Goal: Task Accomplishment & Management: Use online tool/utility

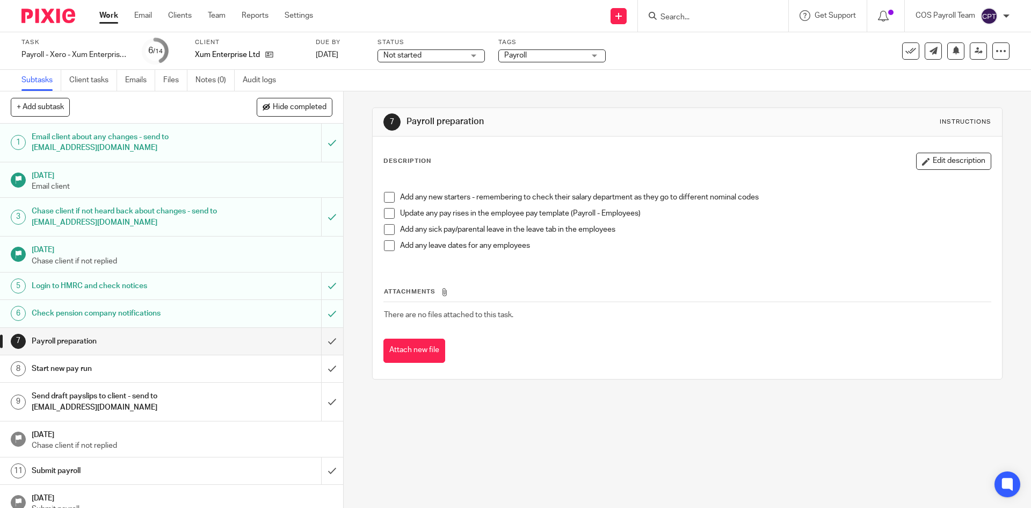
click at [117, 18] on link "Work" at bounding box center [108, 15] width 19 height 11
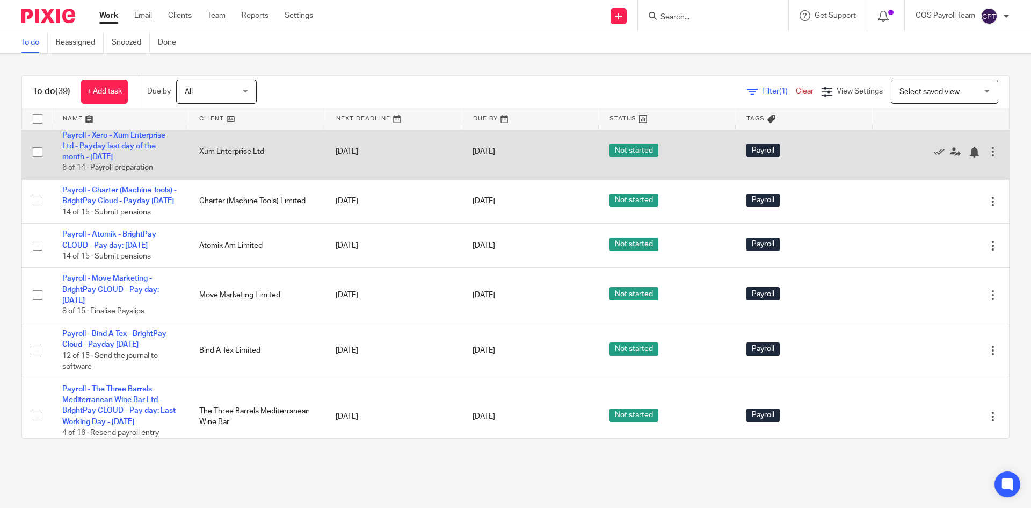
scroll to position [806, 0]
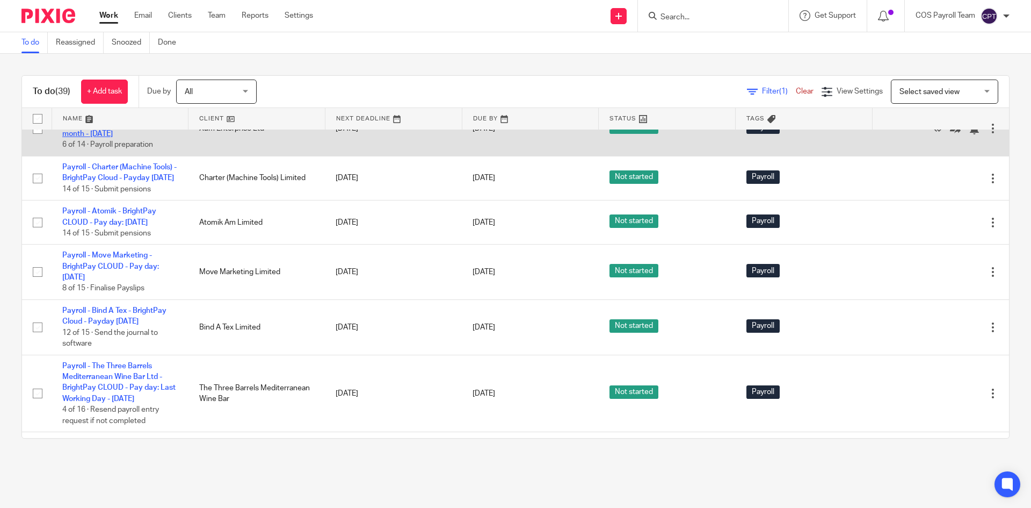
click at [113, 138] on link "Payroll - Xero - Xum Enterprise Ltd - Payday last day of the month - [DATE]" at bounding box center [113, 124] width 103 height 30
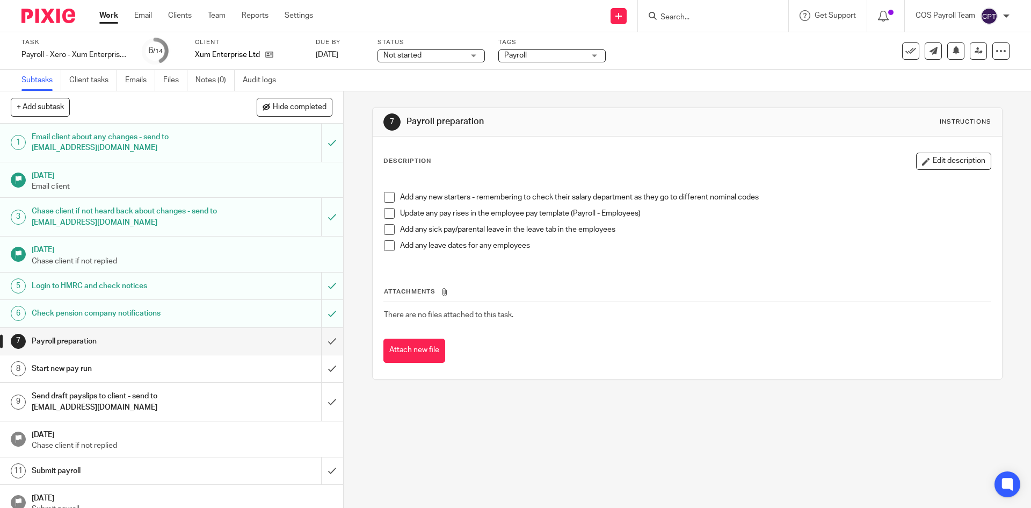
click at [386, 198] on span at bounding box center [389, 197] width 11 height 11
click at [386, 214] on span at bounding box center [389, 213] width 11 height 11
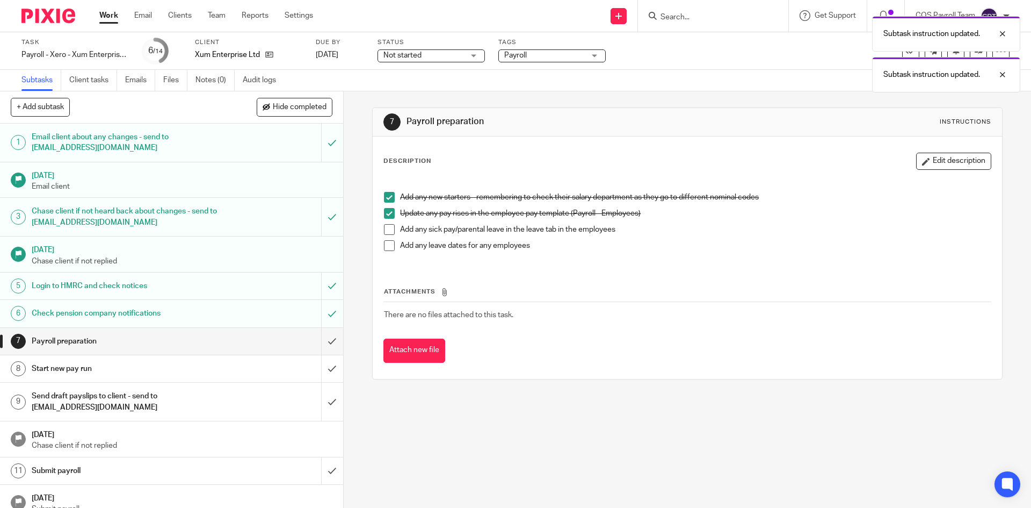
click at [387, 230] on span at bounding box center [389, 229] width 11 height 11
click at [388, 246] on span at bounding box center [389, 245] width 11 height 11
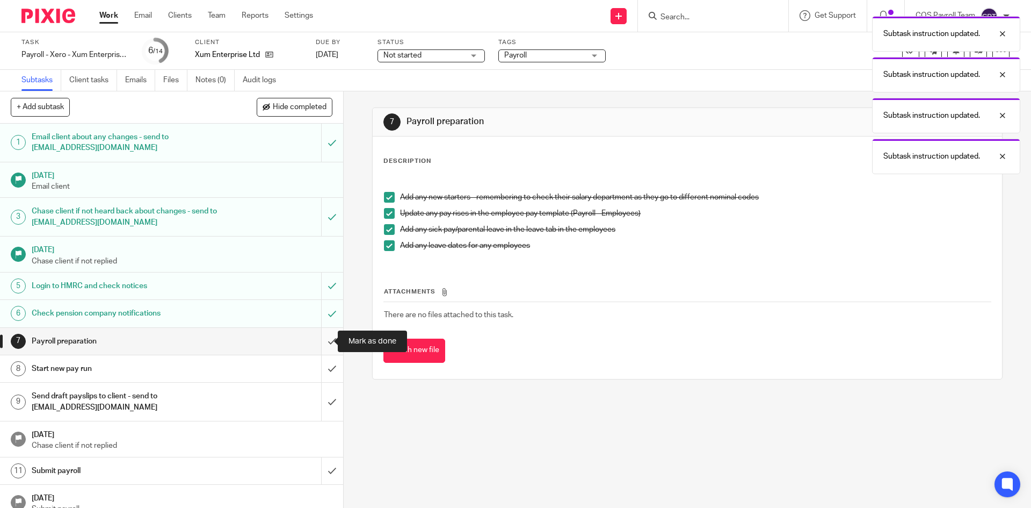
click at [317, 342] on input "submit" at bounding box center [171, 341] width 343 height 27
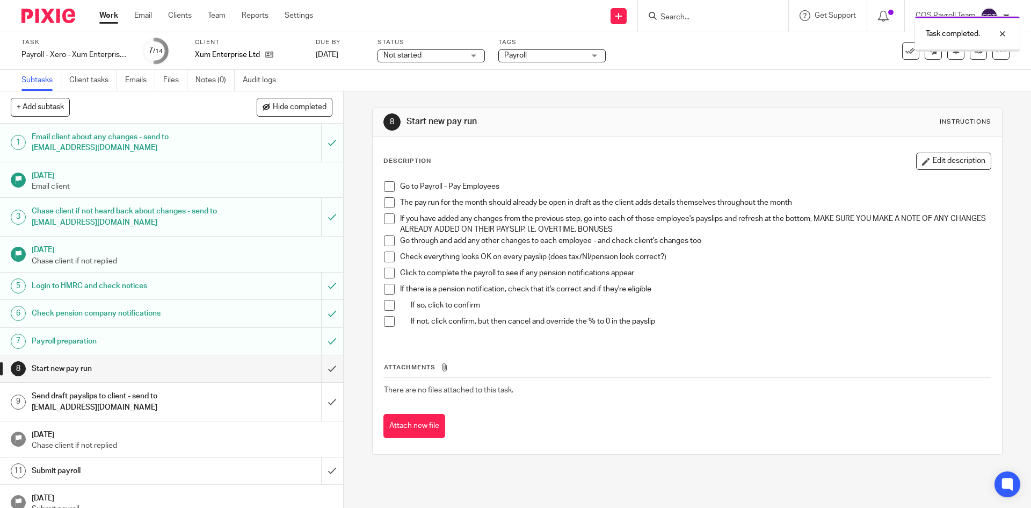
click at [385, 183] on span at bounding box center [389, 186] width 11 height 11
click at [385, 201] on span at bounding box center [389, 202] width 11 height 11
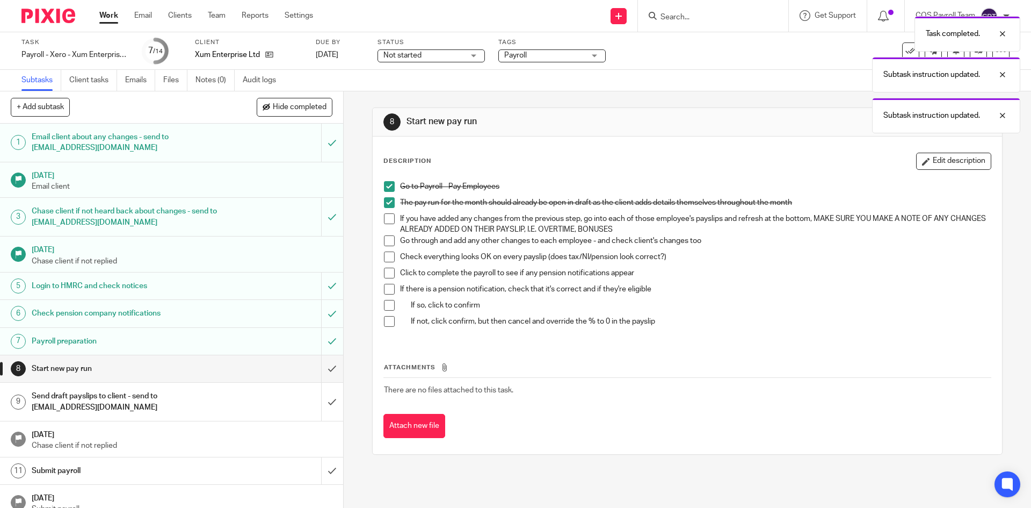
click at [386, 218] on span at bounding box center [389, 218] width 11 height 11
click at [388, 240] on span at bounding box center [389, 240] width 11 height 11
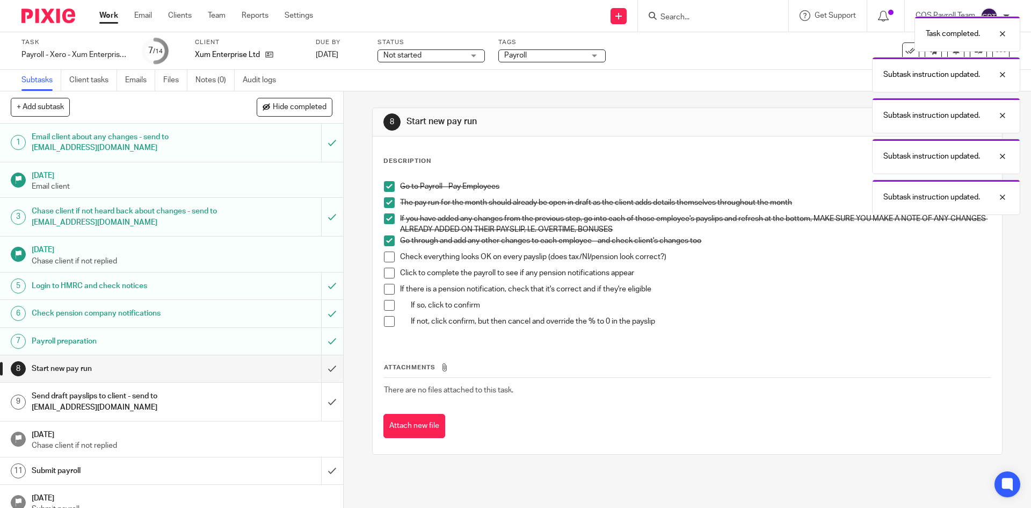
click at [385, 252] on span at bounding box center [389, 256] width 11 height 11
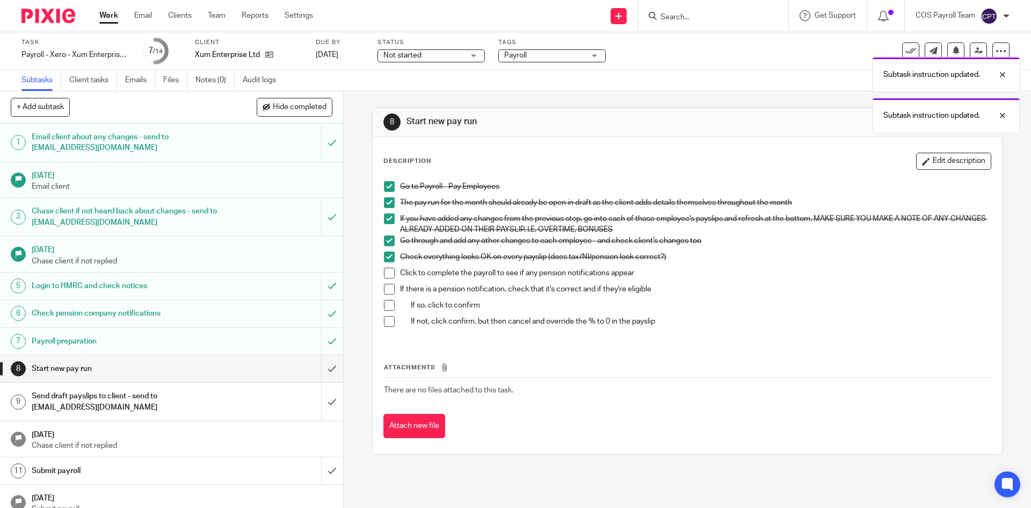
click at [388, 272] on span at bounding box center [389, 273] width 11 height 11
click at [386, 286] on span at bounding box center [389, 289] width 11 height 11
click at [386, 300] on span at bounding box center [389, 305] width 11 height 11
click at [387, 317] on span at bounding box center [389, 321] width 11 height 11
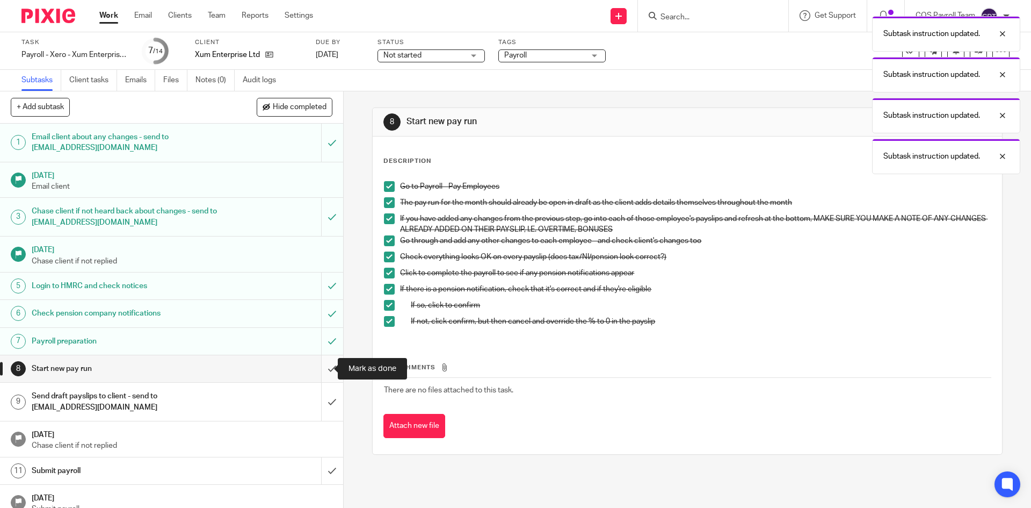
click at [322, 367] on input "submit" at bounding box center [171, 368] width 343 height 27
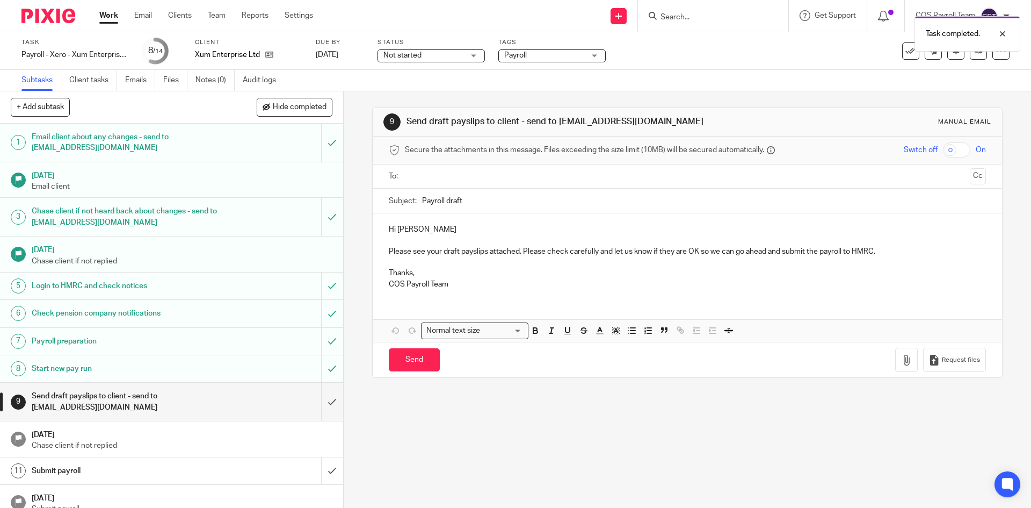
click at [110, 21] on link "Work" at bounding box center [108, 15] width 19 height 11
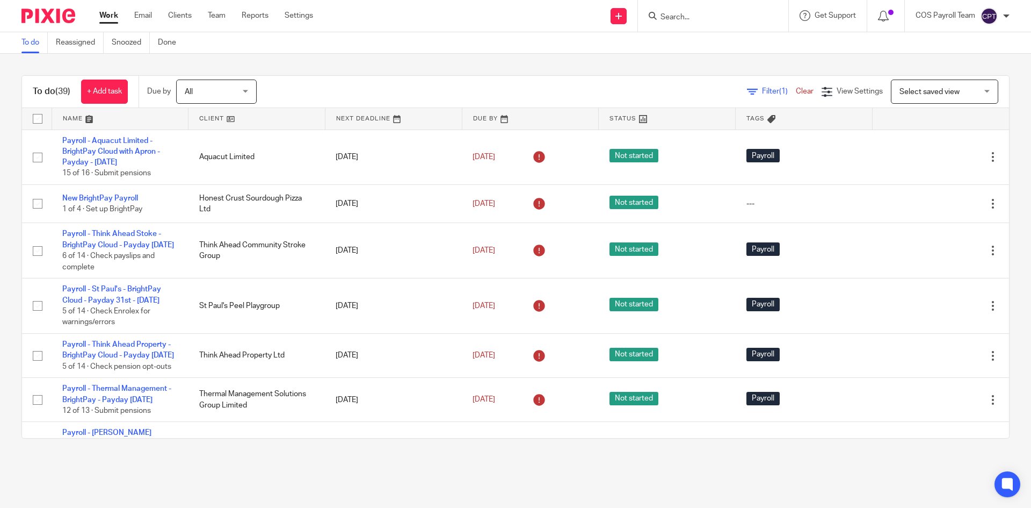
click at [668, 20] on input "Search" at bounding box center [708, 18] width 97 height 10
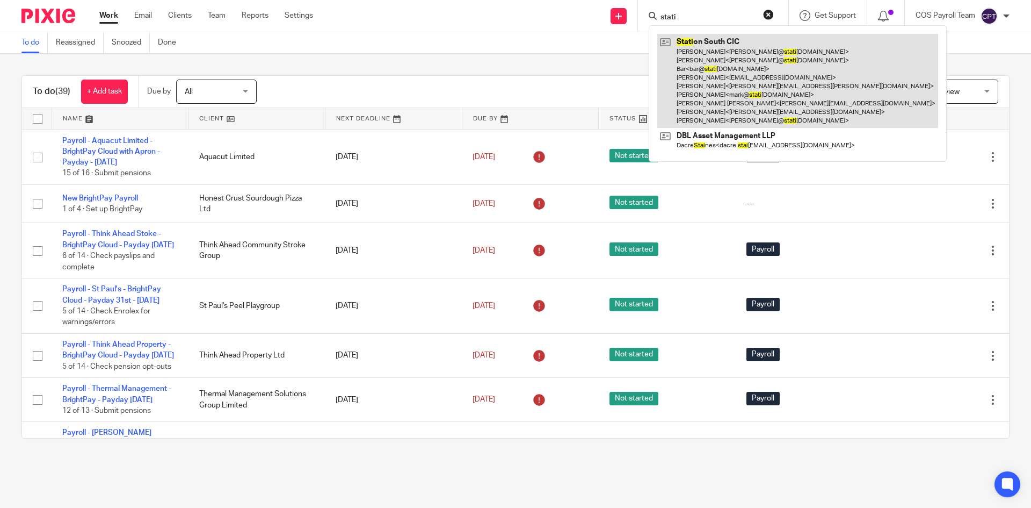
type input "stati"
click at [728, 58] on link at bounding box center [798, 81] width 281 height 94
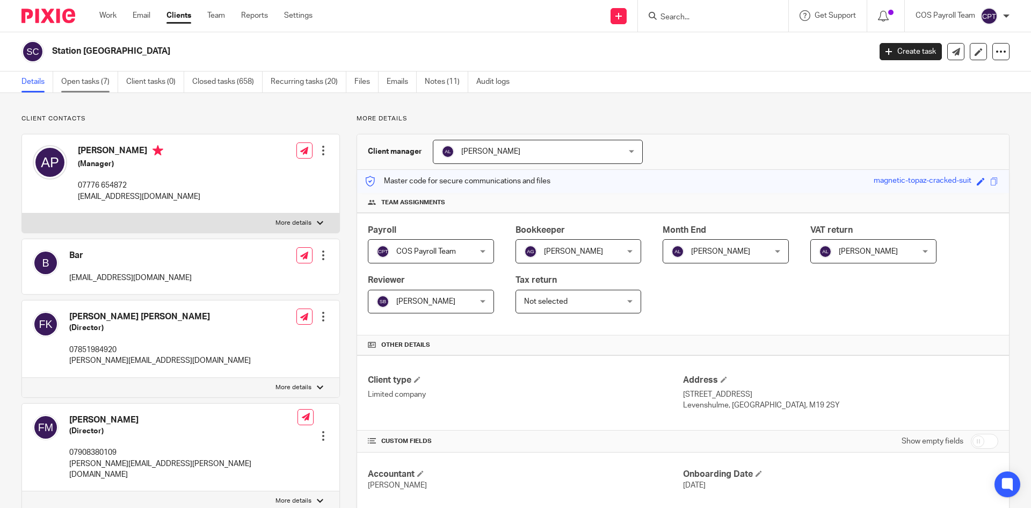
click at [89, 84] on link "Open tasks (7)" at bounding box center [89, 81] width 57 height 21
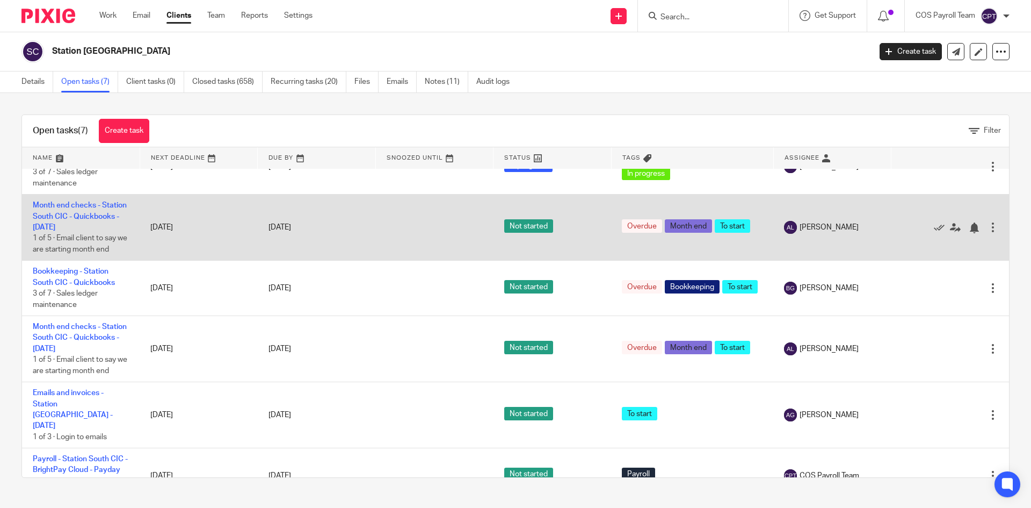
scroll to position [115, 0]
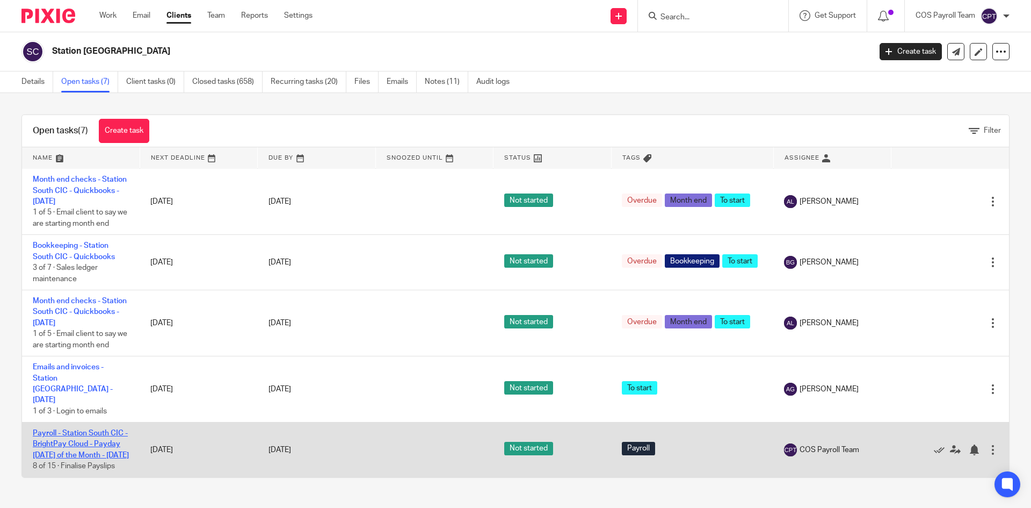
click at [74, 446] on link "Payroll - Station South CIC - BrightPay Cloud - Payday [DATE] of the Month - [D…" at bounding box center [81, 444] width 96 height 30
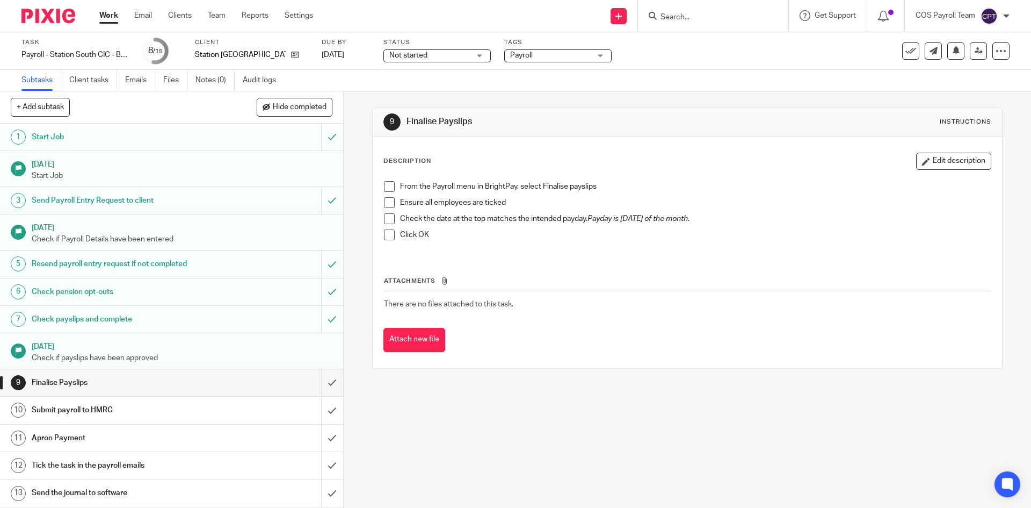
drag, startPoint x: 385, startPoint y: 186, endPoint x: 388, endPoint y: 204, distance: 17.9
click at [385, 186] on span at bounding box center [389, 186] width 11 height 11
click at [387, 203] on span at bounding box center [389, 202] width 11 height 11
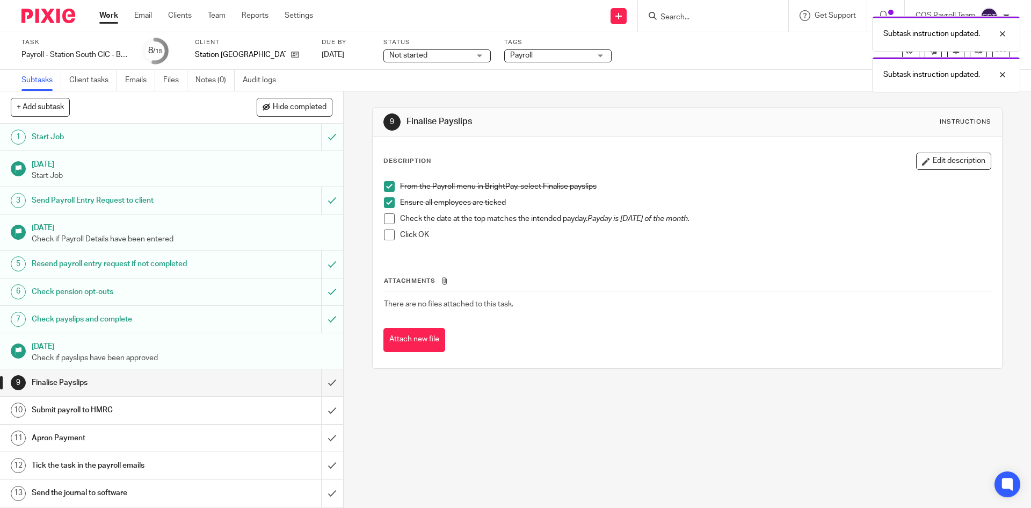
click at [387, 218] on span at bounding box center [389, 218] width 11 height 11
click at [386, 236] on span at bounding box center [389, 234] width 11 height 11
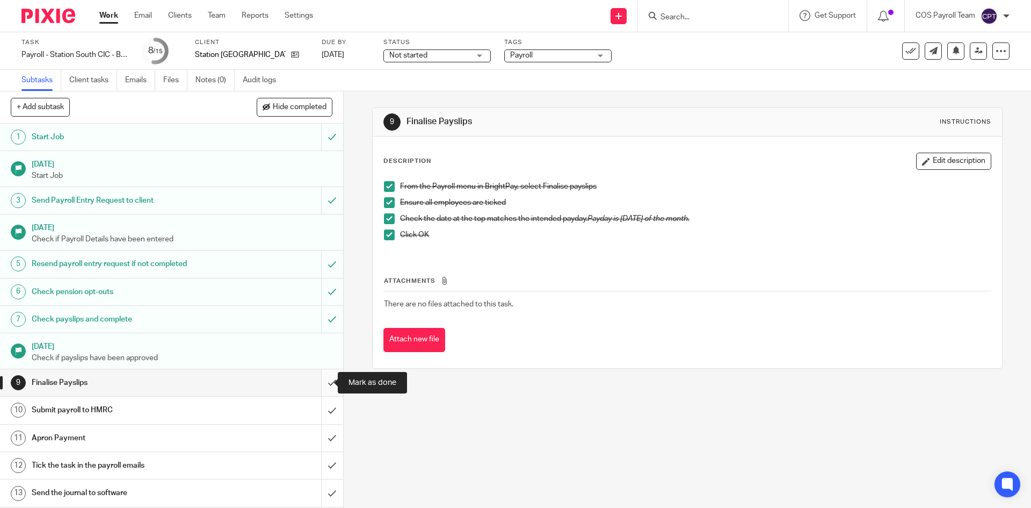
drag, startPoint x: 322, startPoint y: 379, endPoint x: 320, endPoint y: 391, distance: 12.0
click at [322, 379] on input "submit" at bounding box center [171, 382] width 343 height 27
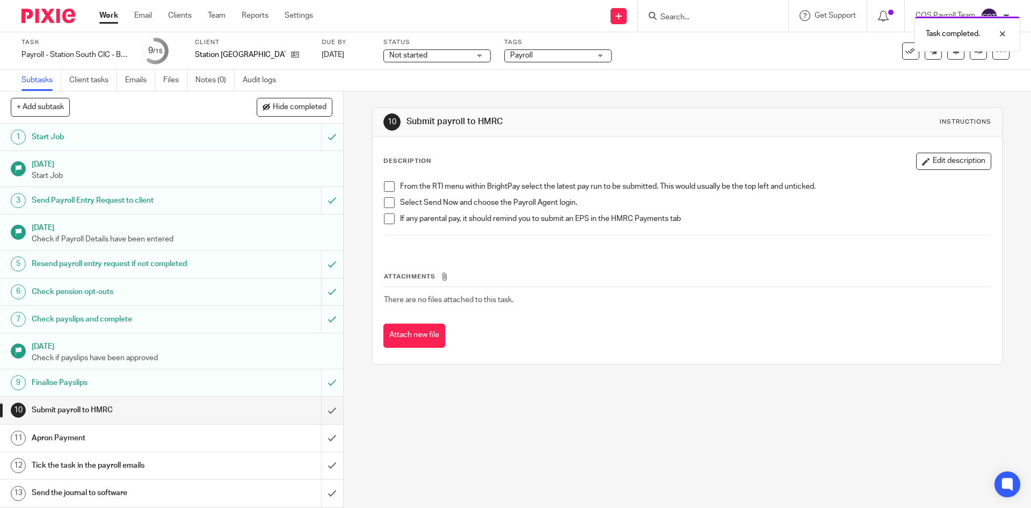
click at [387, 186] on span at bounding box center [389, 186] width 11 height 11
click at [386, 200] on span at bounding box center [389, 202] width 11 height 11
click at [388, 218] on span at bounding box center [389, 218] width 11 height 11
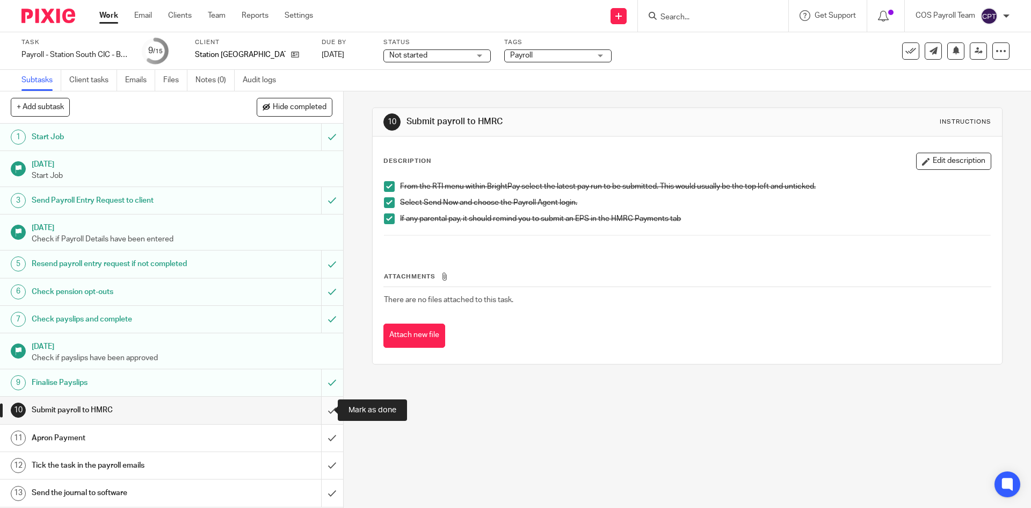
click at [321, 410] on input "submit" at bounding box center [171, 409] width 343 height 27
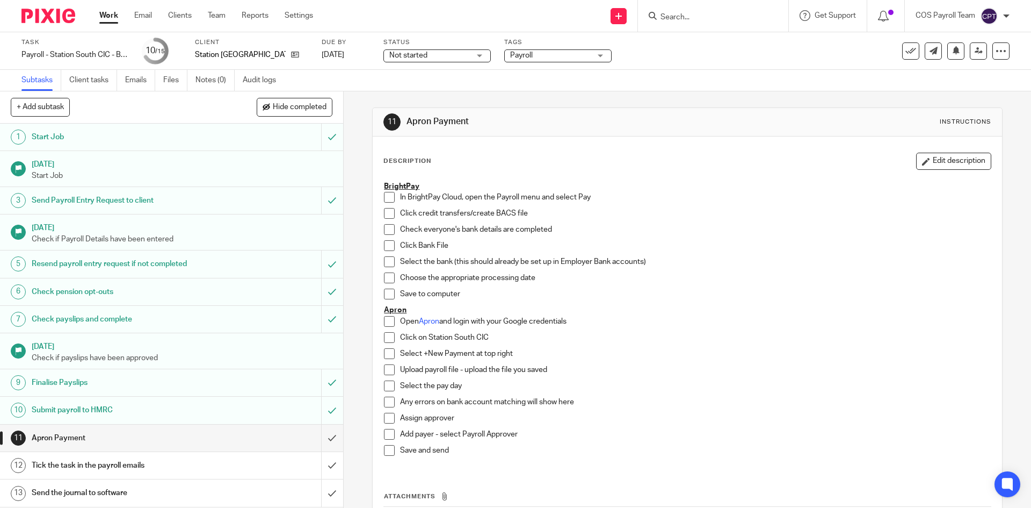
click at [384, 194] on span at bounding box center [389, 197] width 11 height 11
drag, startPoint x: 385, startPoint y: 211, endPoint x: 390, endPoint y: 225, distance: 14.8
click at [386, 212] on span at bounding box center [389, 213] width 11 height 11
click at [384, 228] on span at bounding box center [389, 229] width 11 height 11
click at [384, 243] on span at bounding box center [389, 245] width 11 height 11
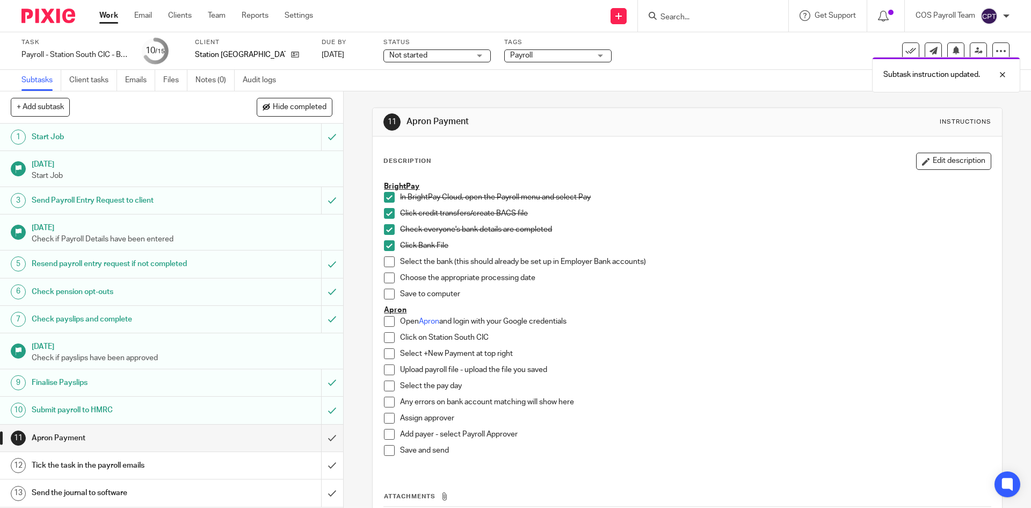
click at [386, 263] on span at bounding box center [389, 261] width 11 height 11
drag, startPoint x: 384, startPoint y: 279, endPoint x: 385, endPoint y: 285, distance: 5.4
click at [384, 279] on span at bounding box center [389, 277] width 11 height 11
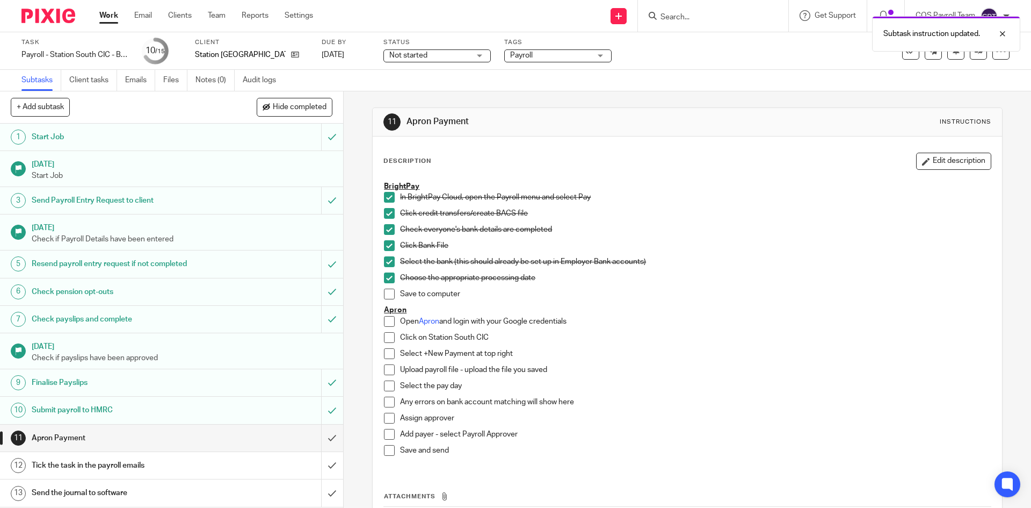
click at [385, 291] on span at bounding box center [389, 293] width 11 height 11
click at [429, 322] on link "Apron" at bounding box center [429, 321] width 20 height 8
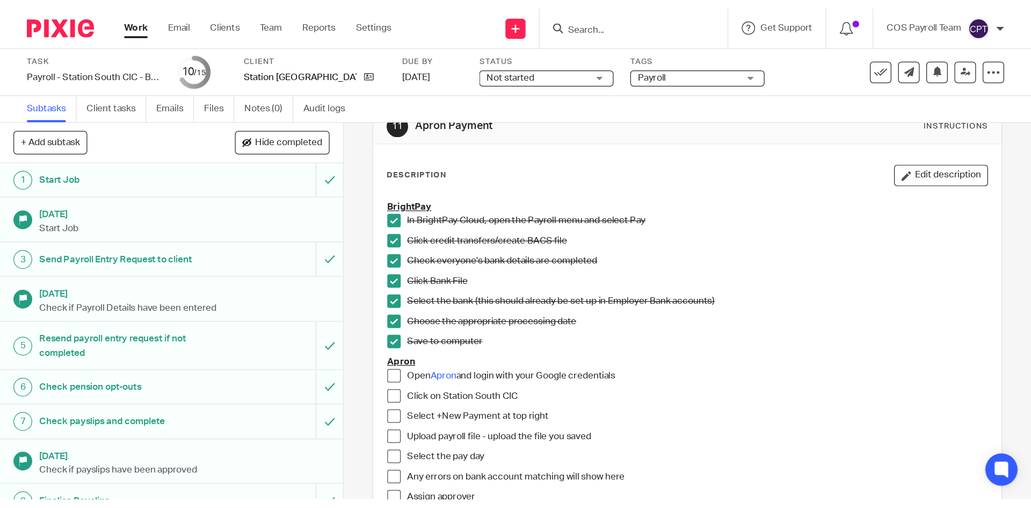
scroll to position [54, 0]
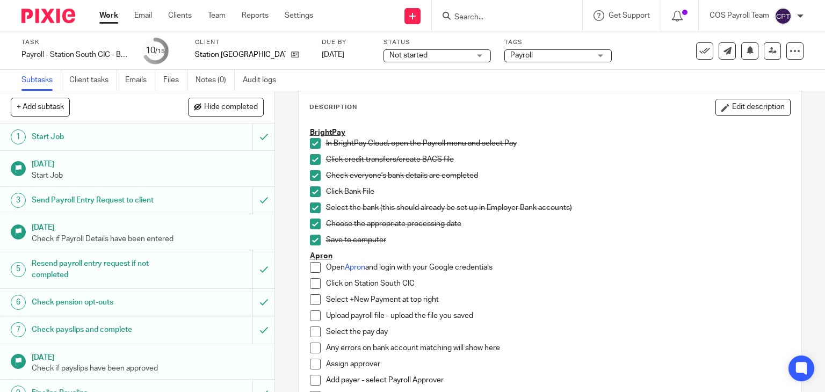
click at [310, 265] on span at bounding box center [315, 267] width 11 height 11
drag, startPoint x: 309, startPoint y: 282, endPoint x: 339, endPoint y: 284, distance: 30.2
click at [310, 282] on span at bounding box center [315, 283] width 11 height 11
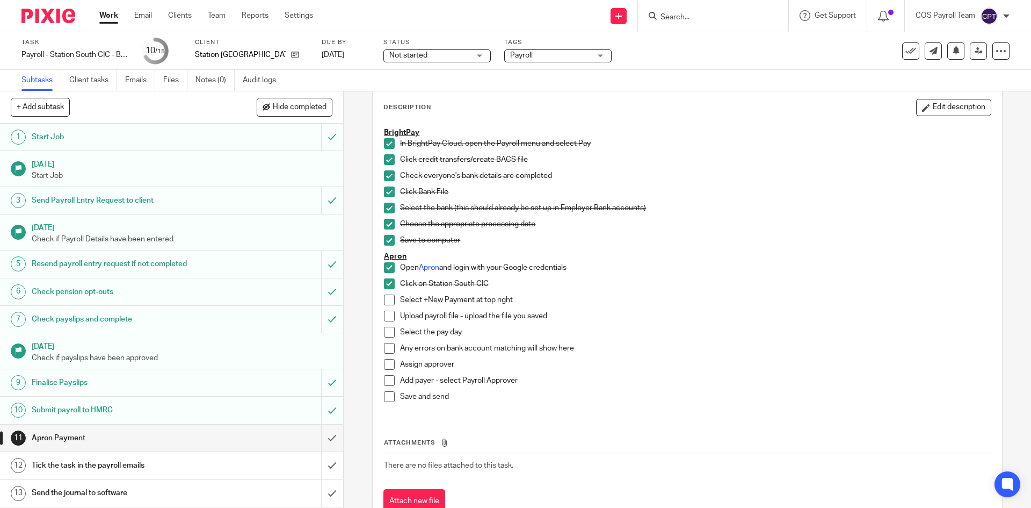
click at [386, 297] on span at bounding box center [389, 299] width 11 height 11
click at [384, 313] on span at bounding box center [389, 315] width 11 height 11
drag, startPoint x: 387, startPoint y: 329, endPoint x: 386, endPoint y: 338, distance: 9.7
click at [387, 329] on span at bounding box center [389, 332] width 11 height 11
click at [385, 345] on span at bounding box center [389, 348] width 11 height 11
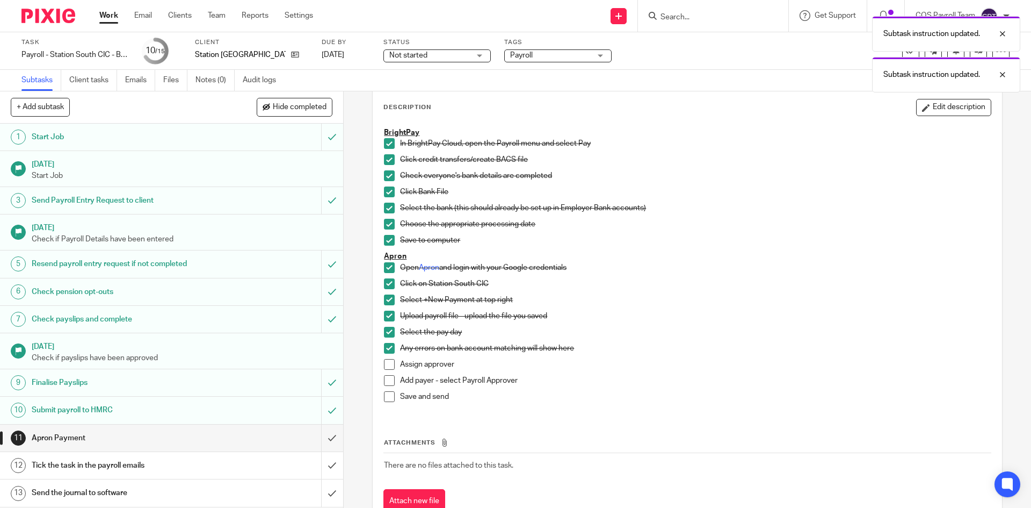
click at [386, 364] on span at bounding box center [389, 364] width 11 height 11
click at [386, 378] on span at bounding box center [389, 380] width 11 height 11
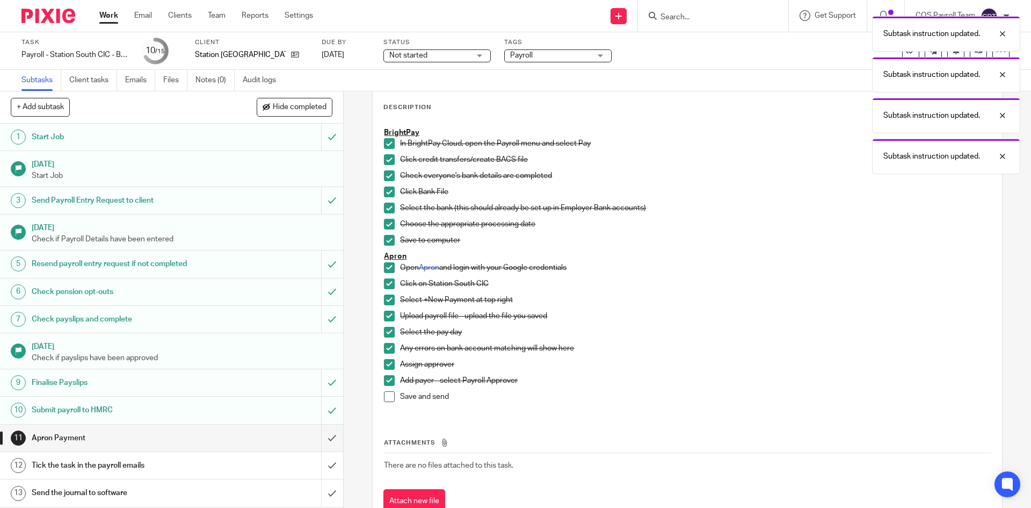
click at [386, 399] on span at bounding box center [389, 396] width 11 height 11
click at [320, 438] on input "submit" at bounding box center [171, 437] width 343 height 27
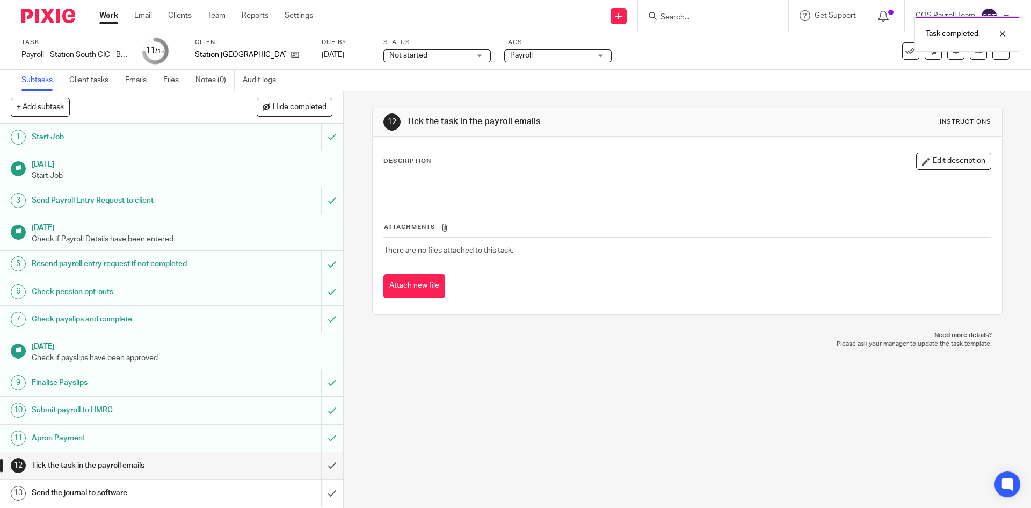
click at [112, 21] on link "Work" at bounding box center [108, 15] width 19 height 11
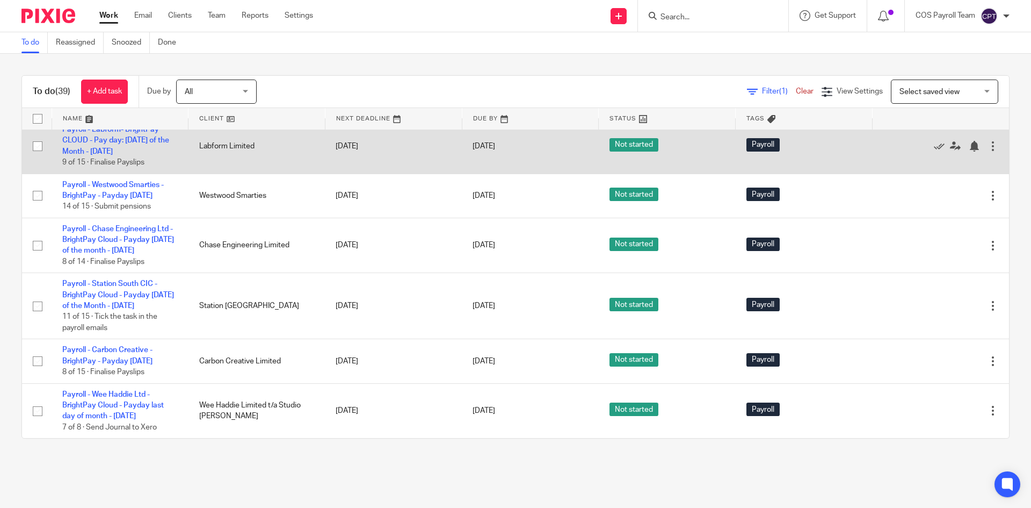
scroll to position [483, 0]
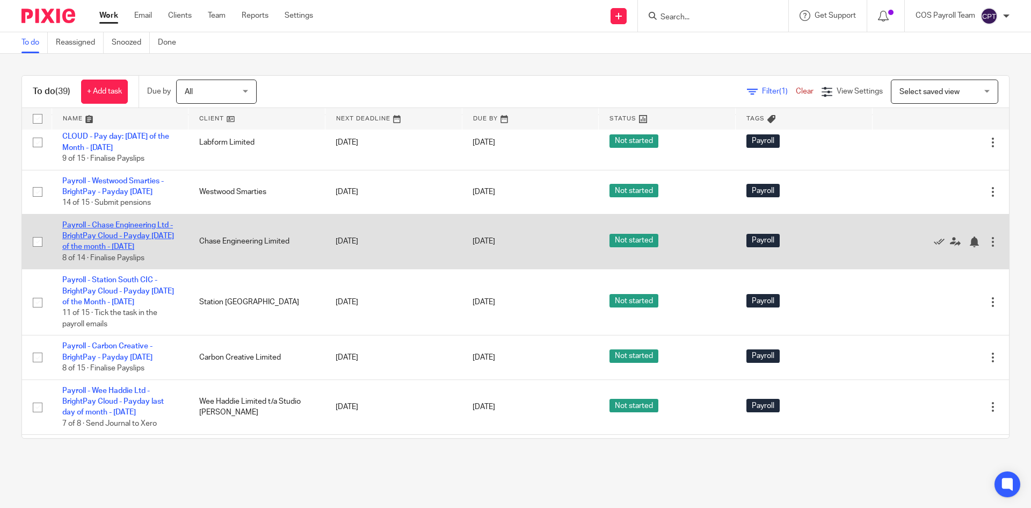
click at [114, 269] on td "Payroll - Chase Engineering Ltd - BrightPay Cloud - Payday Last Friday of the m…" at bounding box center [120, 241] width 137 height 55
click at [114, 251] on link "Payroll - Chase Engineering Ltd - BrightPay Cloud - Payday [DATE] of the month …" at bounding box center [118, 236] width 112 height 30
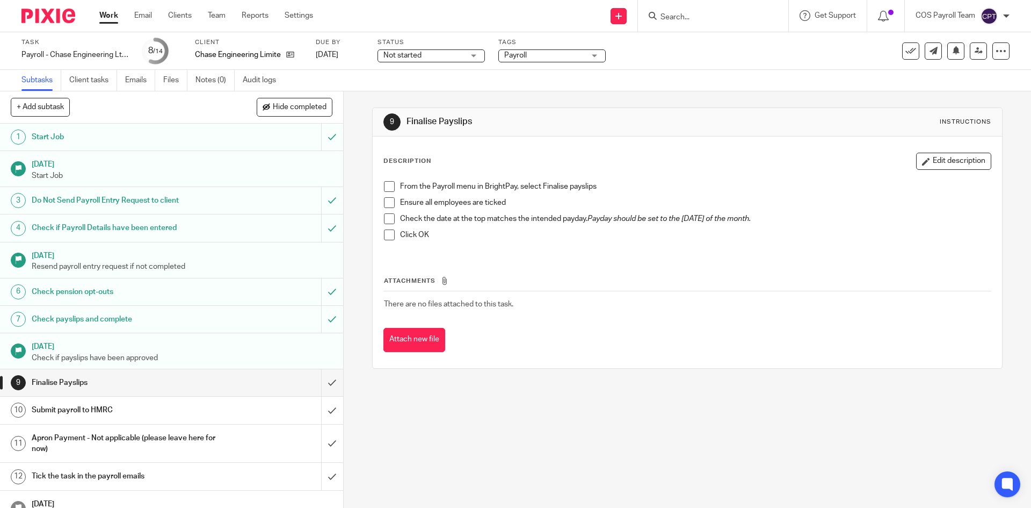
click at [220, 321] on div "Check payslips and complete" at bounding box center [171, 319] width 279 height 16
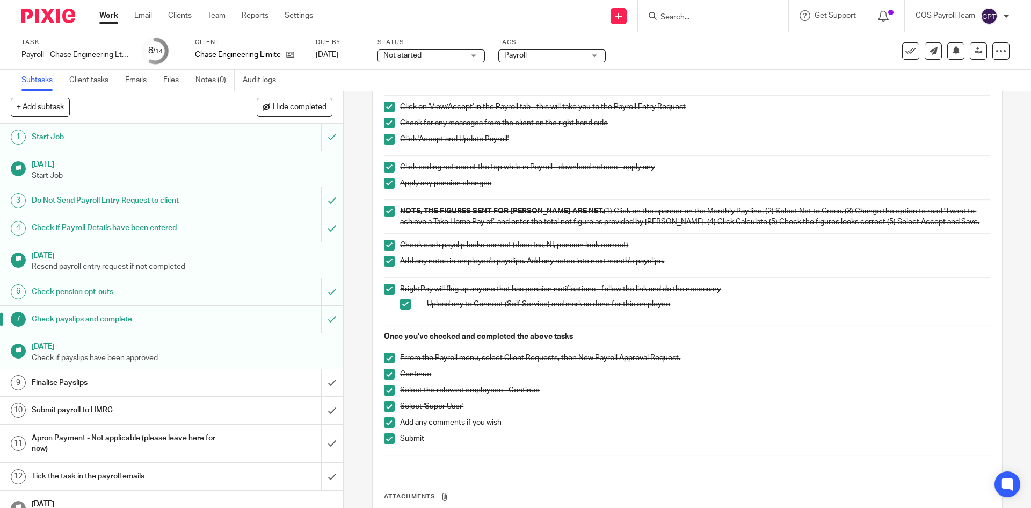
scroll to position [161, 0]
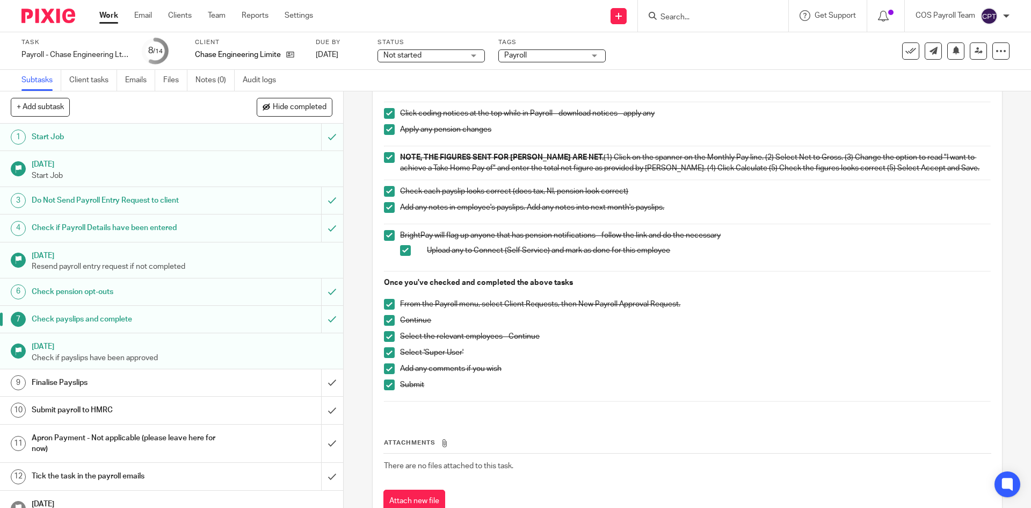
click at [105, 18] on link "Work" at bounding box center [108, 15] width 19 height 11
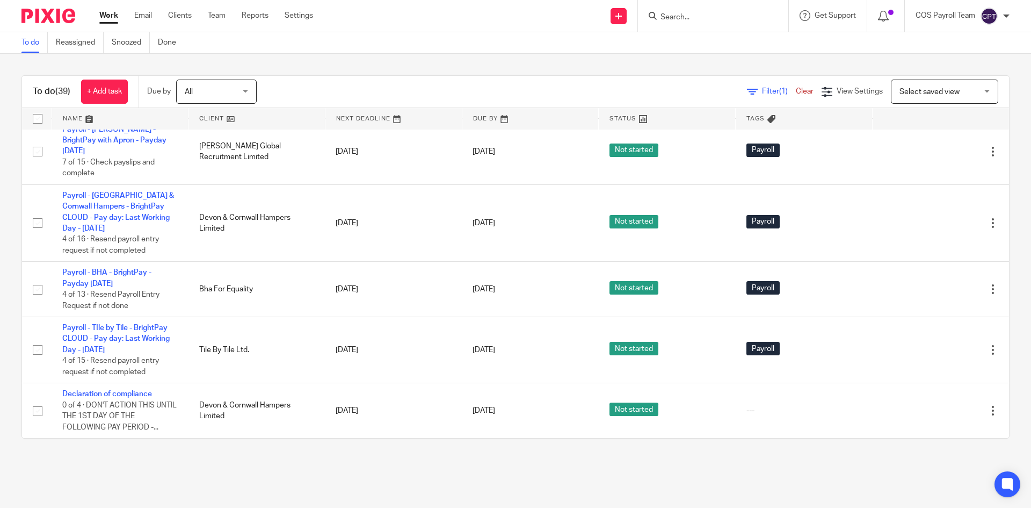
scroll to position [2035, 0]
click at [691, 17] on input "Search" at bounding box center [708, 18] width 97 height 10
type input "doodle"
click at [715, 50] on link at bounding box center [743, 50] width 171 height 33
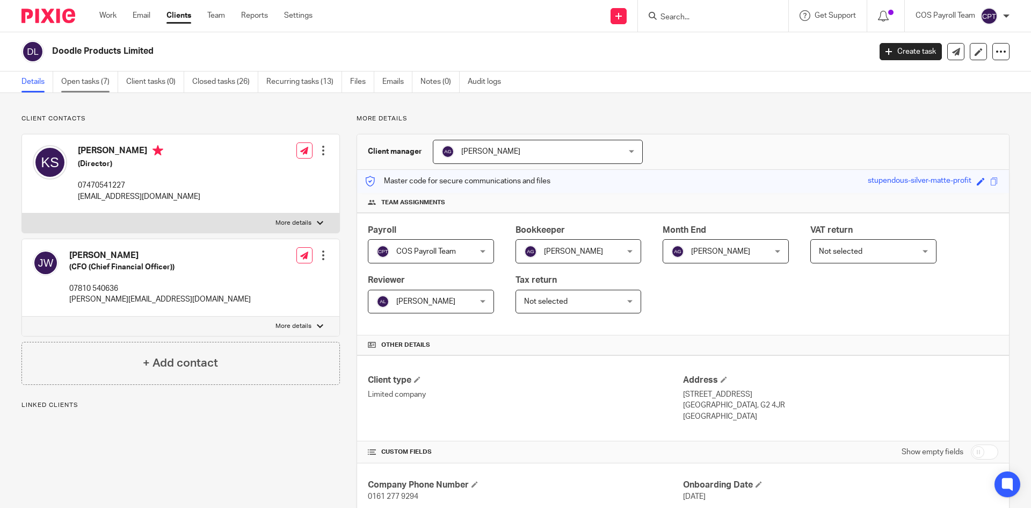
click at [85, 78] on link "Open tasks (7)" at bounding box center [89, 81] width 57 height 21
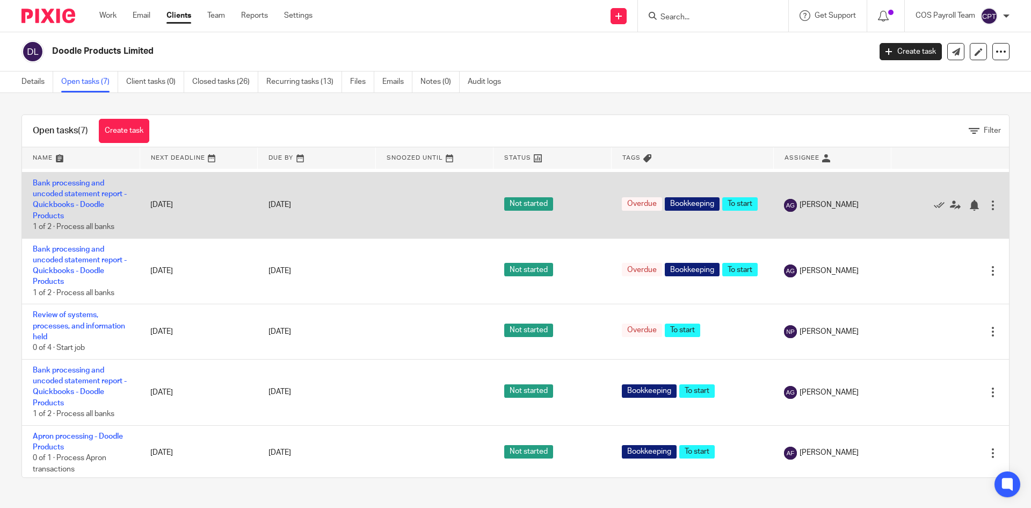
scroll to position [132, 0]
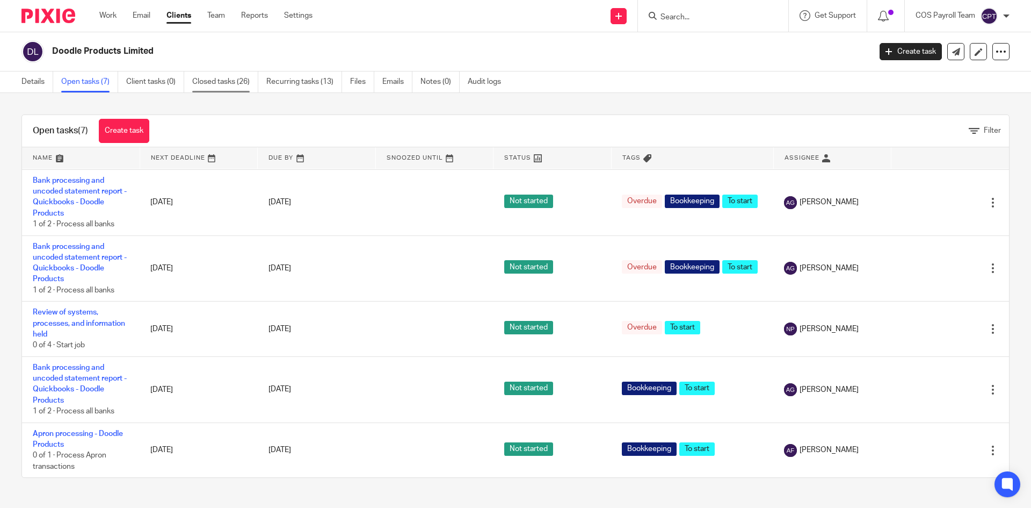
click at [226, 83] on link "Closed tasks (26)" at bounding box center [225, 81] width 66 height 21
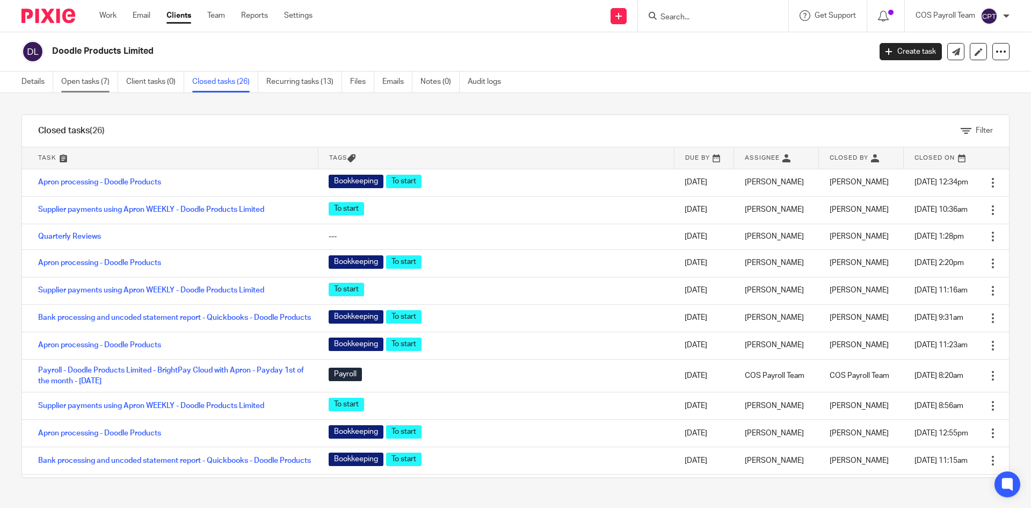
click at [99, 82] on link "Open tasks (7)" at bounding box center [89, 81] width 57 height 21
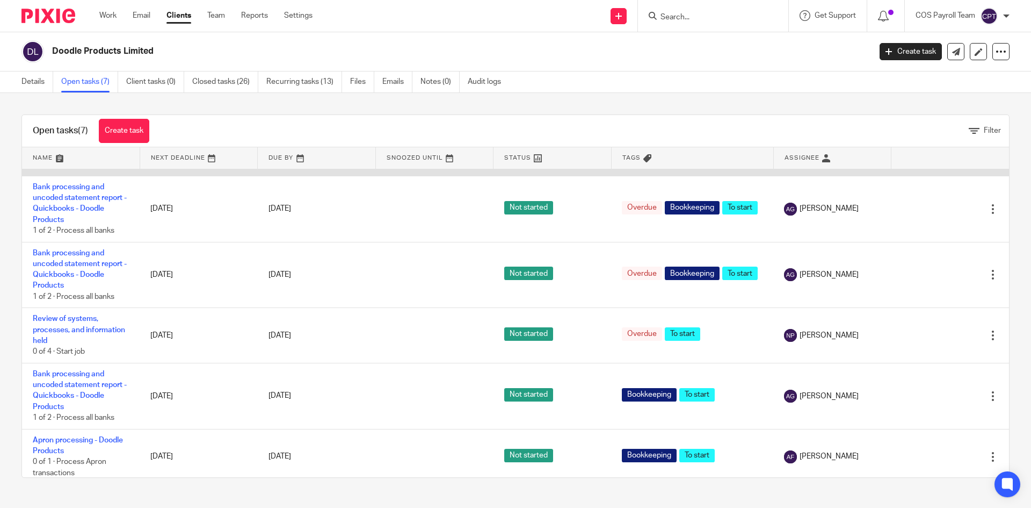
scroll to position [132, 0]
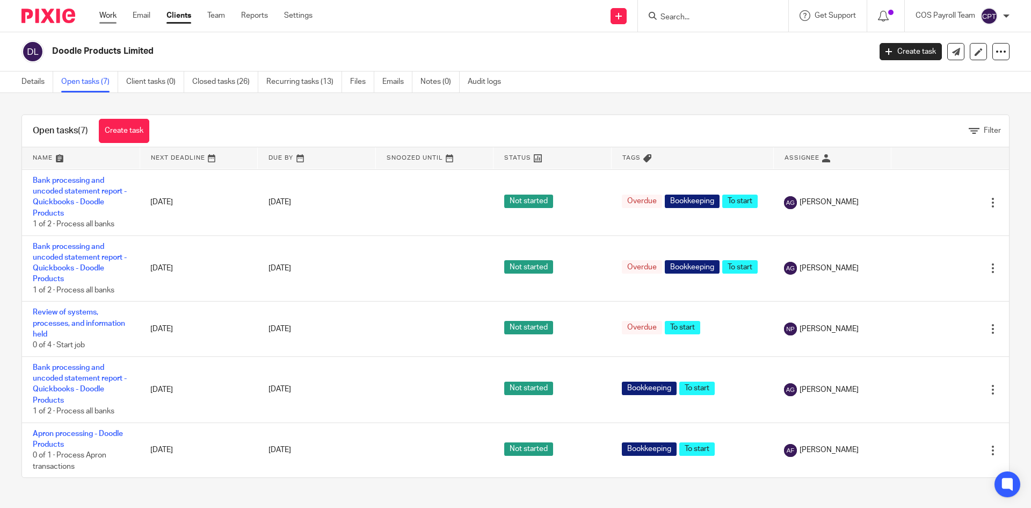
click at [110, 16] on link "Work" at bounding box center [107, 15] width 17 height 11
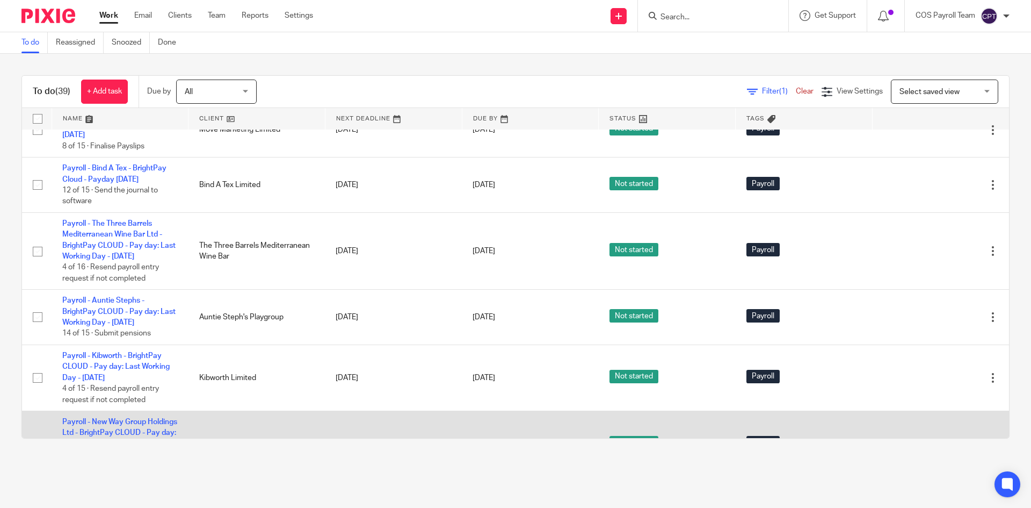
scroll to position [961, 0]
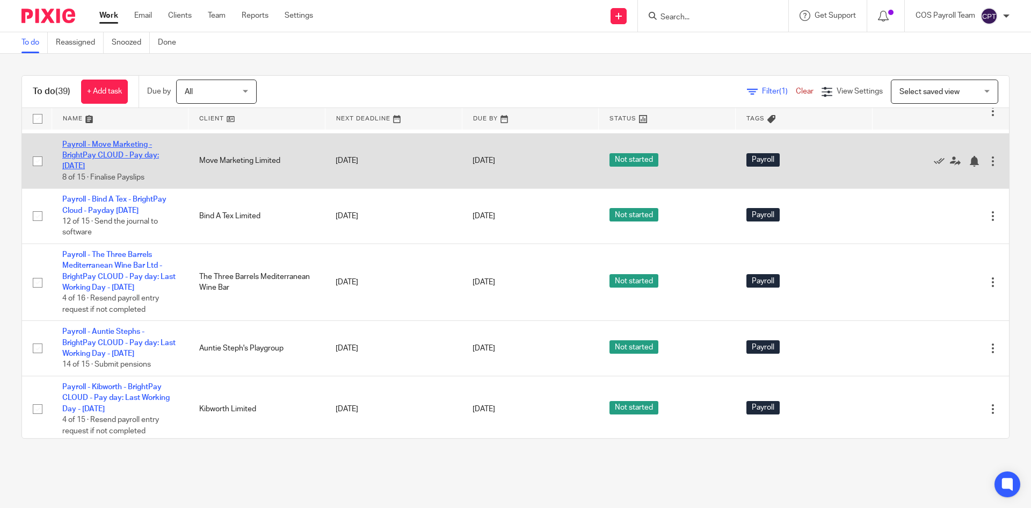
click at [116, 170] on link "Payroll - Move Marketing - BrightPay CLOUD - Pay day: 28th - September 2025" at bounding box center [110, 156] width 97 height 30
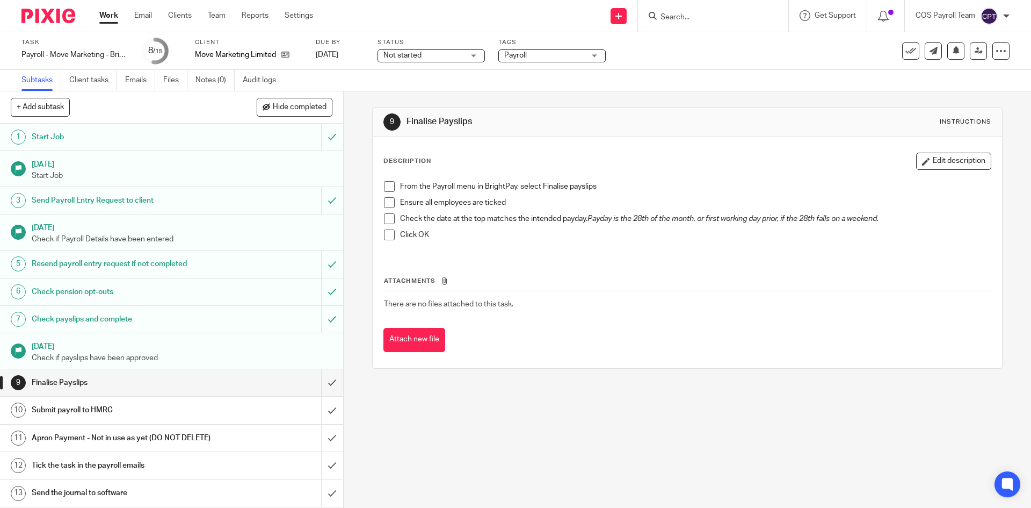
drag, startPoint x: 109, startPoint y: 11, endPoint x: 89, endPoint y: 122, distance: 112.4
click at [108, 12] on link "Work" at bounding box center [108, 15] width 19 height 11
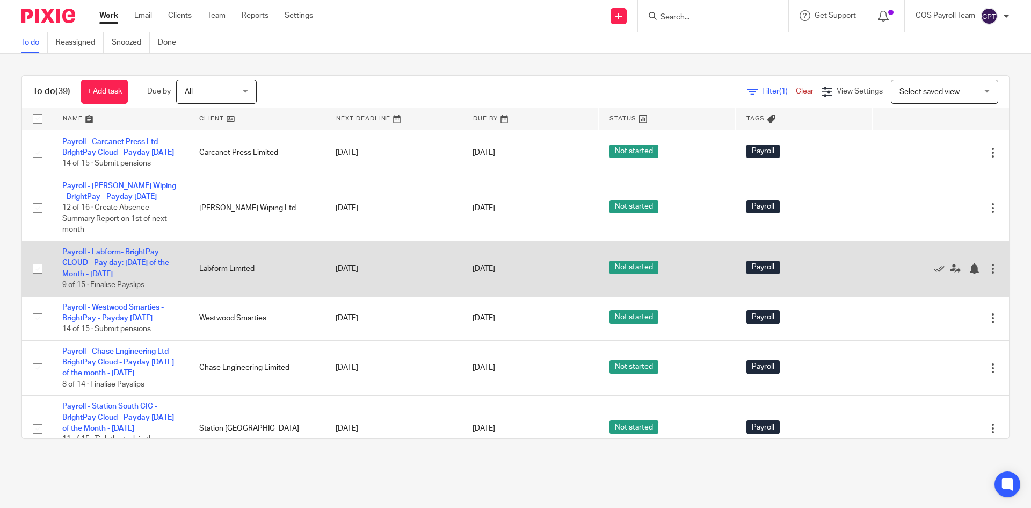
scroll to position [376, 0]
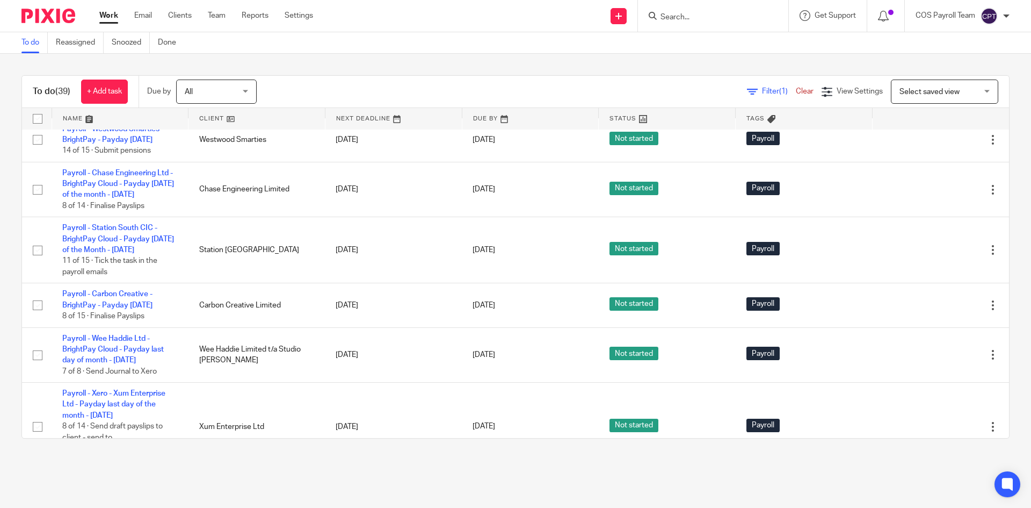
scroll to position [537, 0]
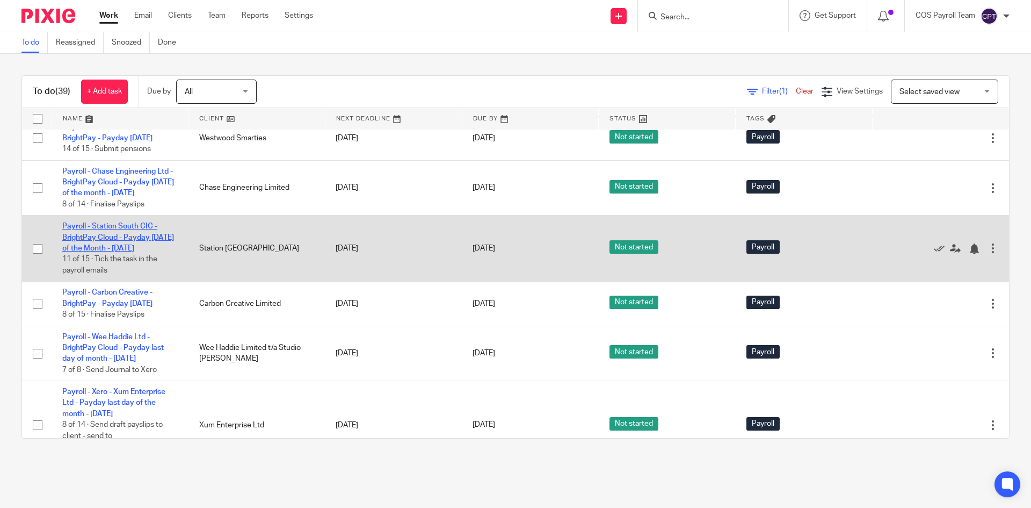
click at [125, 252] on link "Payroll - Station South CIC - BrightPay Cloud - Payday [DATE] of the Month - [D…" at bounding box center [118, 237] width 112 height 30
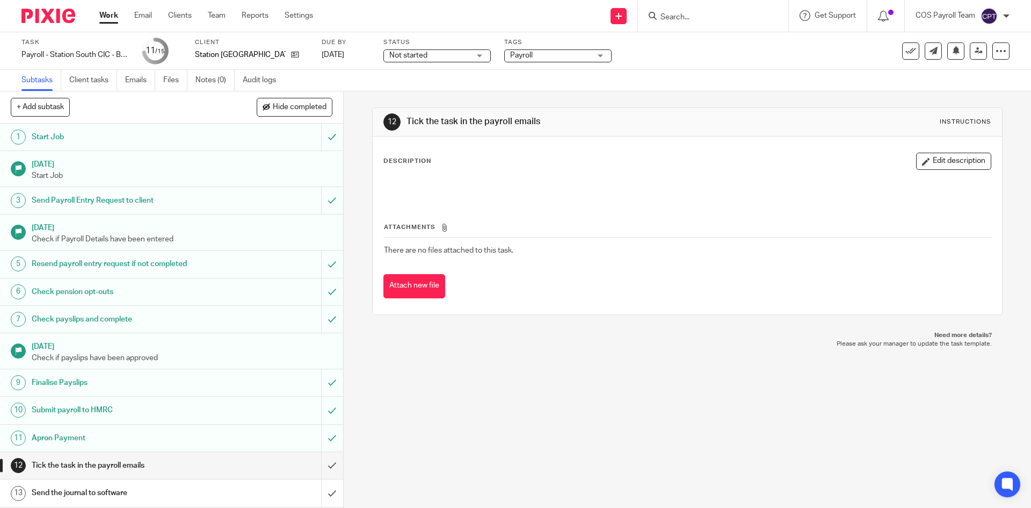
scroll to position [54, 0]
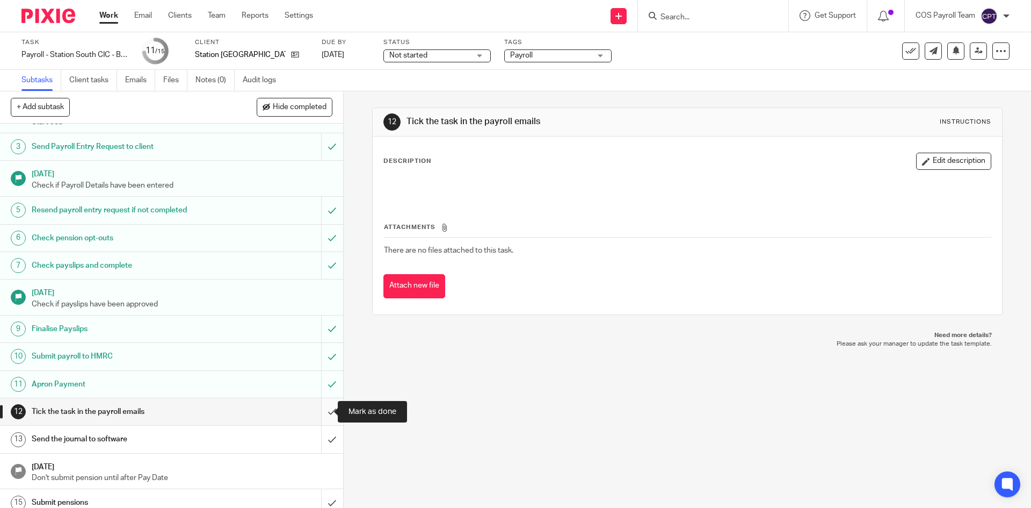
click at [322, 409] on input "submit" at bounding box center [171, 411] width 343 height 27
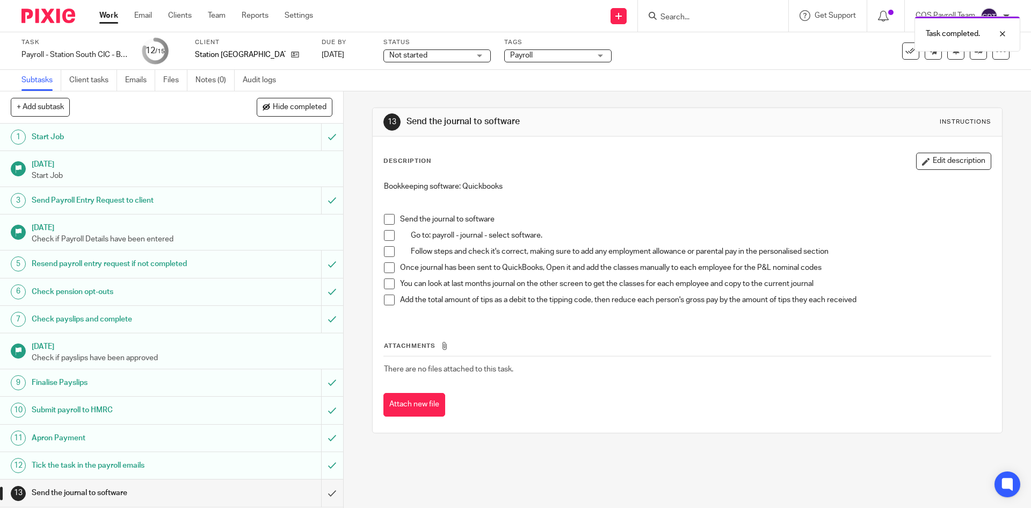
drag, startPoint x: 111, startPoint y: 16, endPoint x: 138, endPoint y: 64, distance: 55.6
click at [111, 16] on link "Work" at bounding box center [108, 15] width 19 height 11
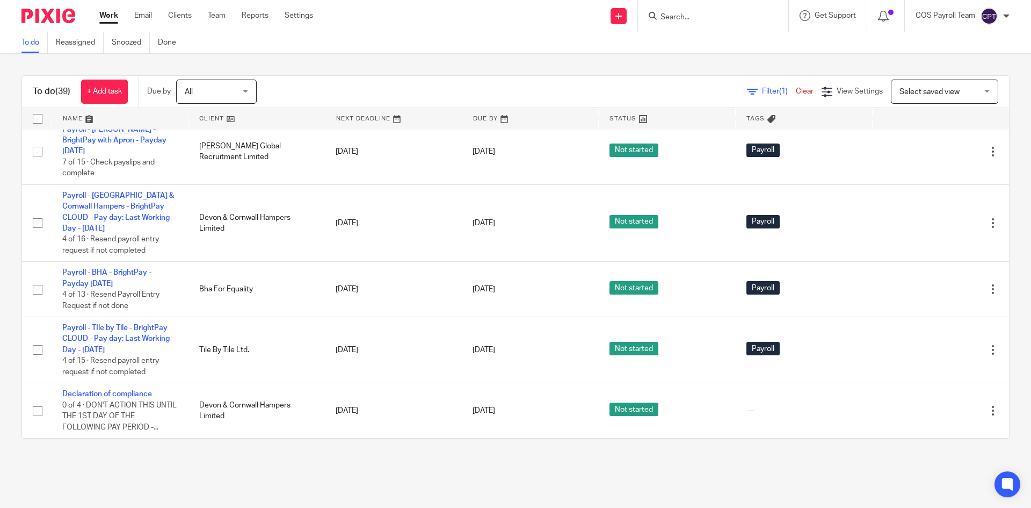
scroll to position [2197, 0]
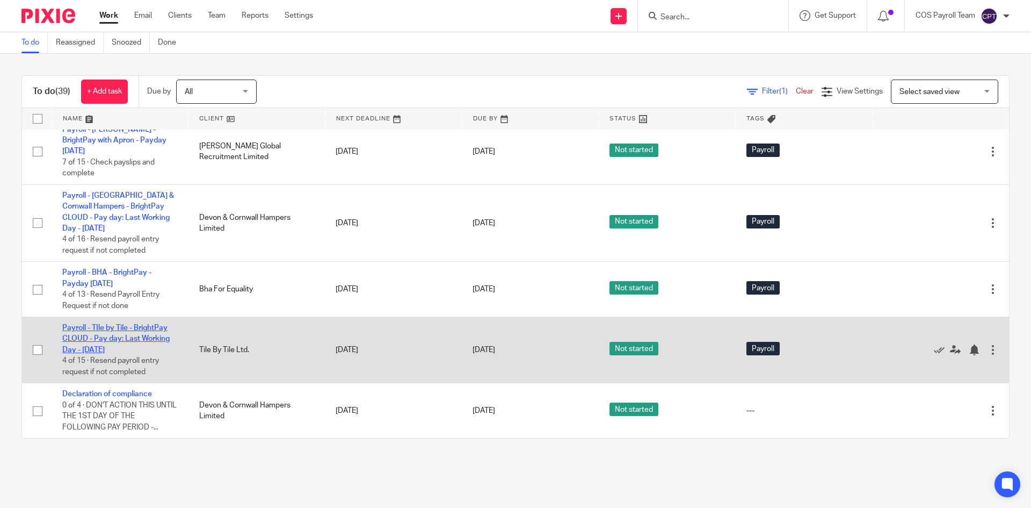
click at [127, 341] on link "Payroll - TIle by Tile - BrightPay CLOUD - Pay day: Last Working Day - [DATE]" at bounding box center [115, 339] width 107 height 30
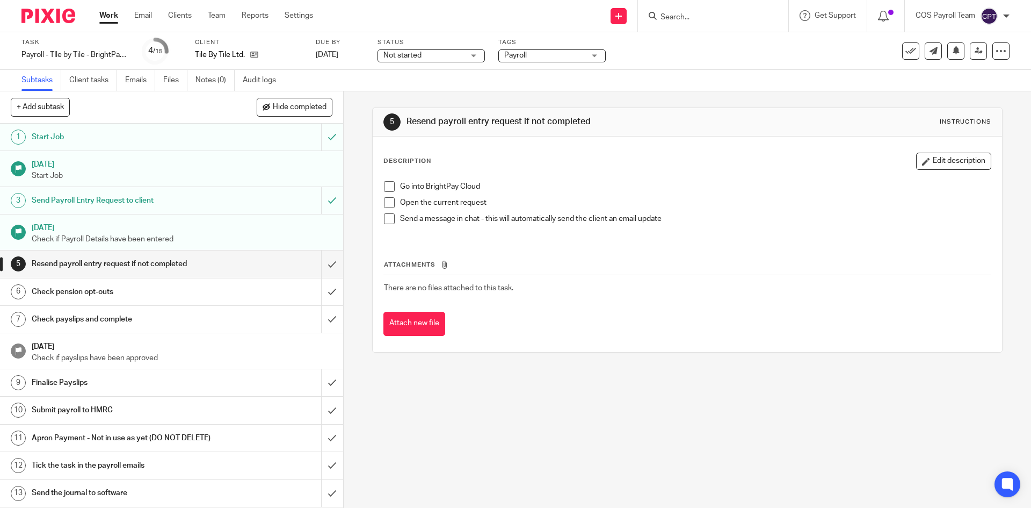
click at [109, 20] on link "Work" at bounding box center [108, 15] width 19 height 11
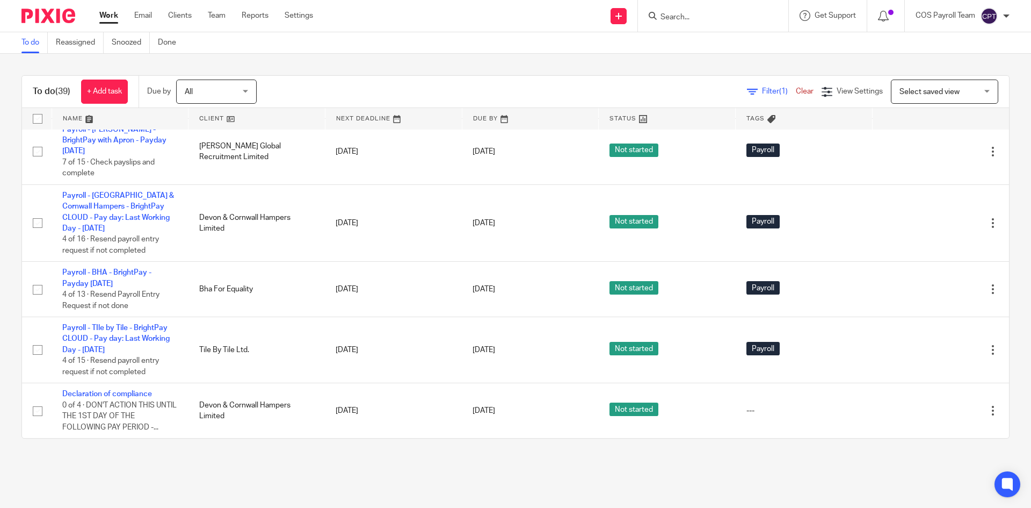
scroll to position [2035, 0]
click at [672, 23] on div at bounding box center [713, 16] width 150 height 32
click at [674, 20] on input "Search" at bounding box center [708, 18] width 97 height 10
type input "doodle"
click at [706, 50] on link at bounding box center [743, 50] width 171 height 33
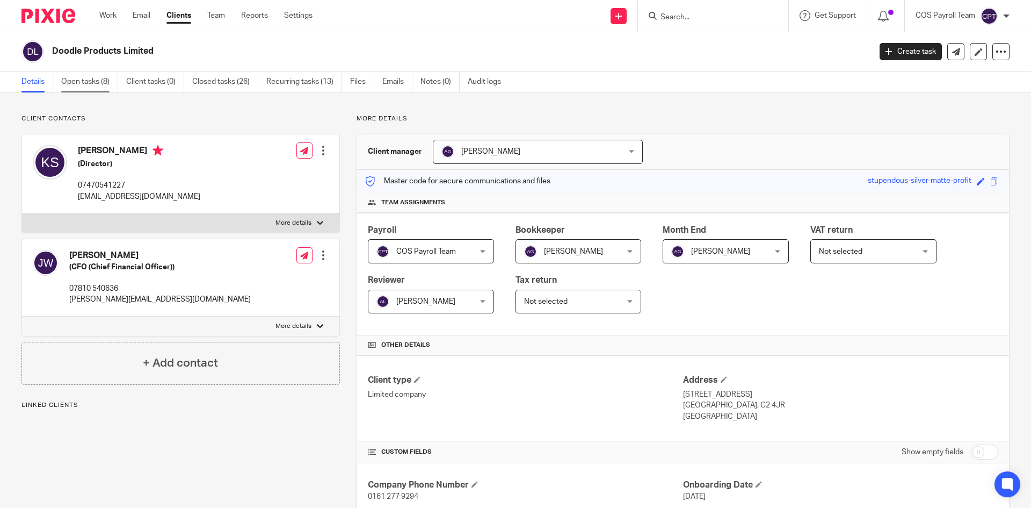
click at [77, 83] on link "Open tasks (8)" at bounding box center [89, 81] width 57 height 21
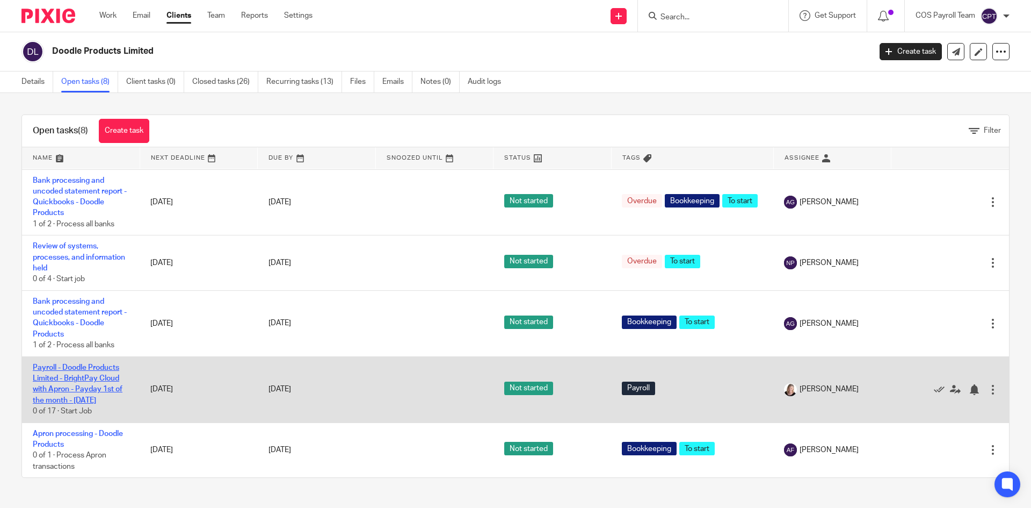
scroll to position [209, 0]
click at [73, 377] on link "Payroll - Doodle Products Limited - BrightPay Cloud with Apron - Payday 1st of …" at bounding box center [78, 384] width 90 height 40
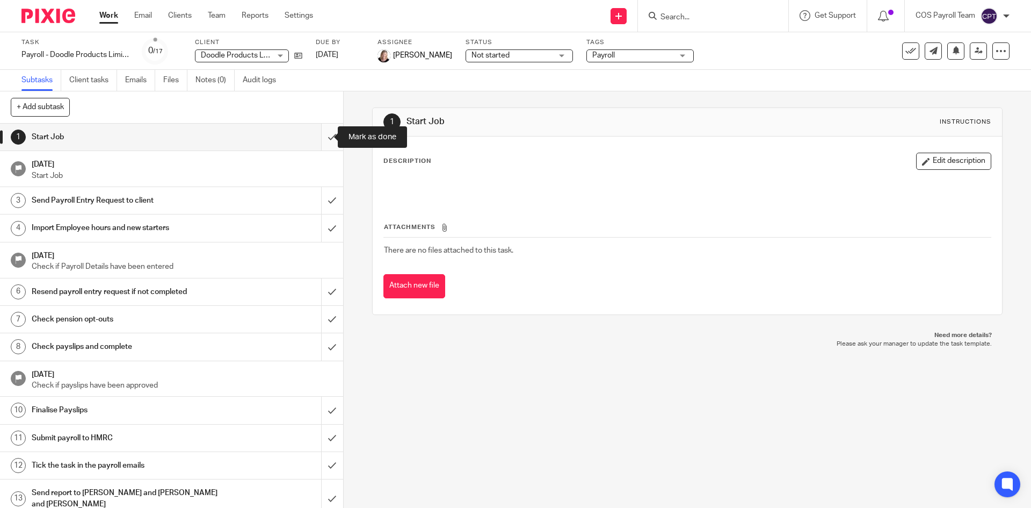
click at [319, 132] on input "submit" at bounding box center [171, 137] width 343 height 27
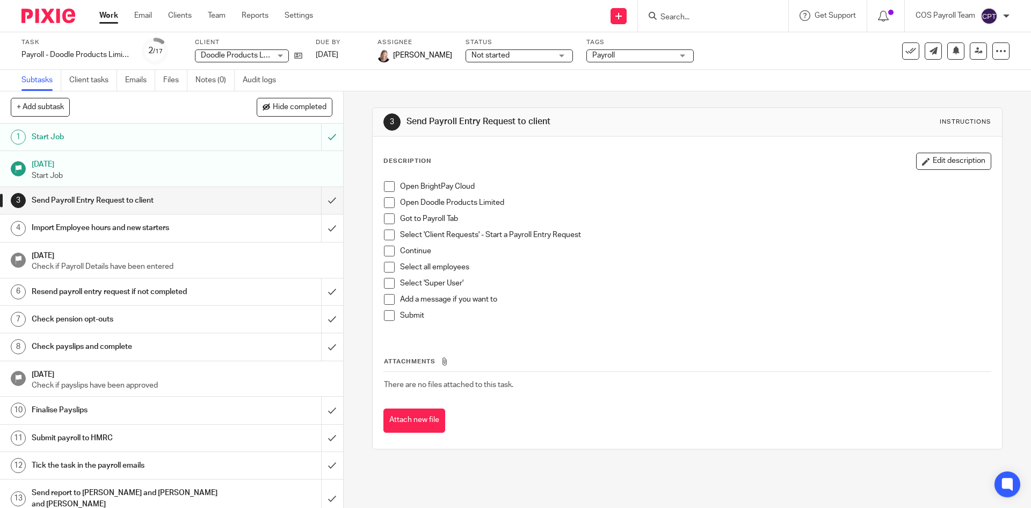
click at [386, 184] on span at bounding box center [389, 186] width 11 height 11
click at [387, 185] on span at bounding box center [389, 186] width 11 height 11
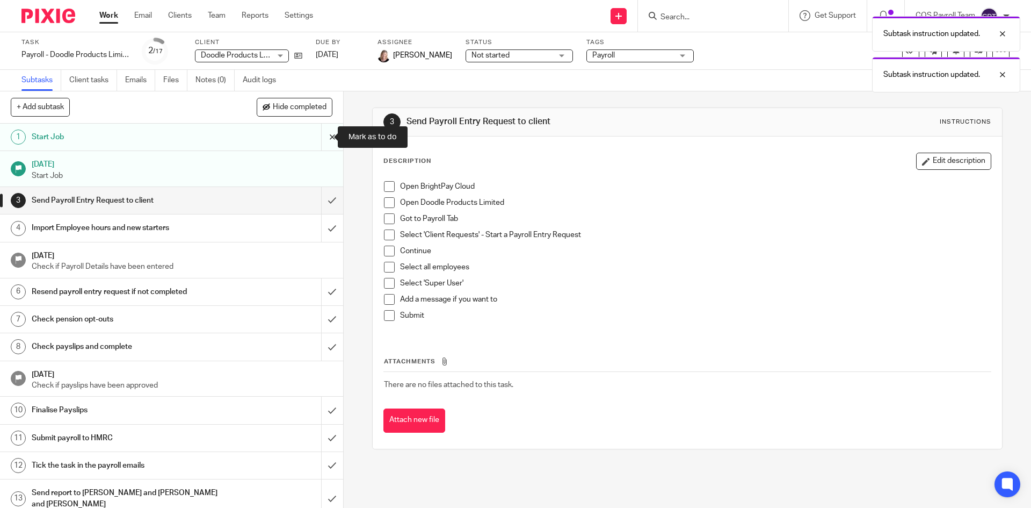
click at [320, 134] on input "submit" at bounding box center [171, 137] width 343 height 27
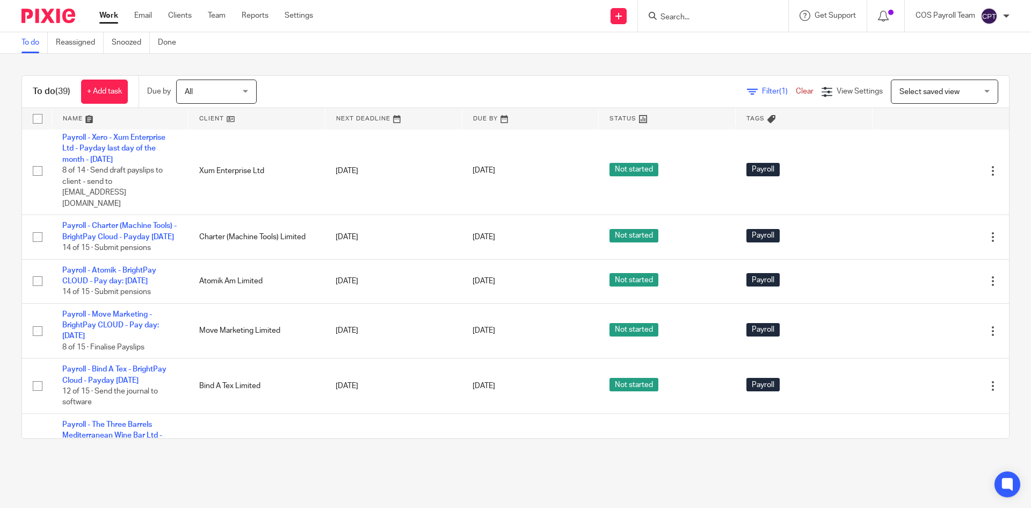
scroll to position [806, 0]
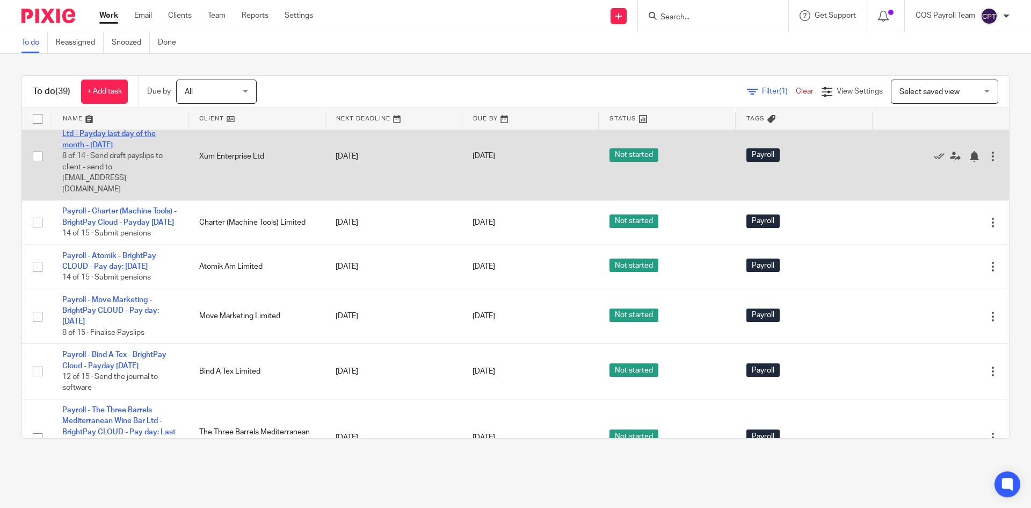
click at [121, 149] on link "Payroll - Xero - Xum Enterprise Ltd - Payday last day of the month - [DATE]" at bounding box center [113, 134] width 103 height 30
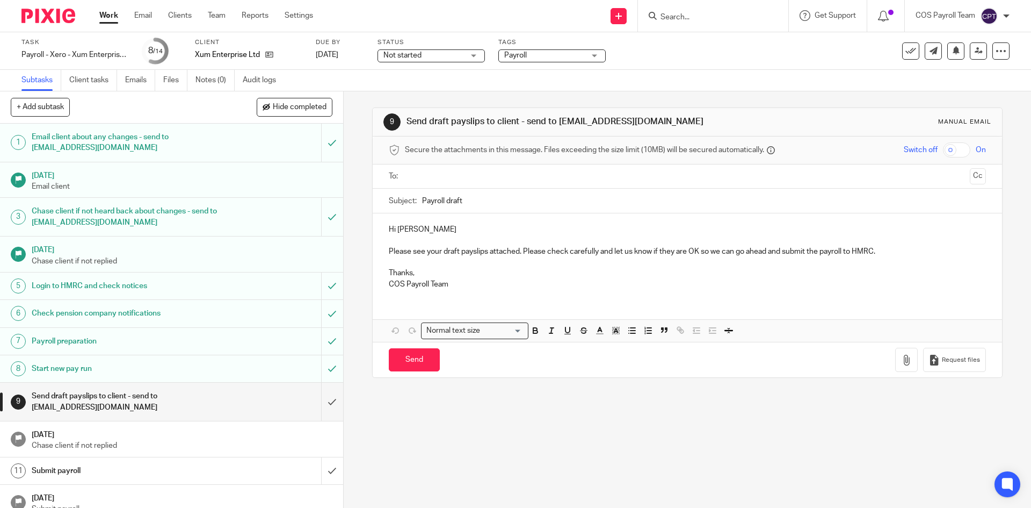
click at [439, 177] on input "text" at bounding box center [687, 176] width 557 height 12
click at [895, 364] on button "button" at bounding box center [906, 362] width 23 height 24
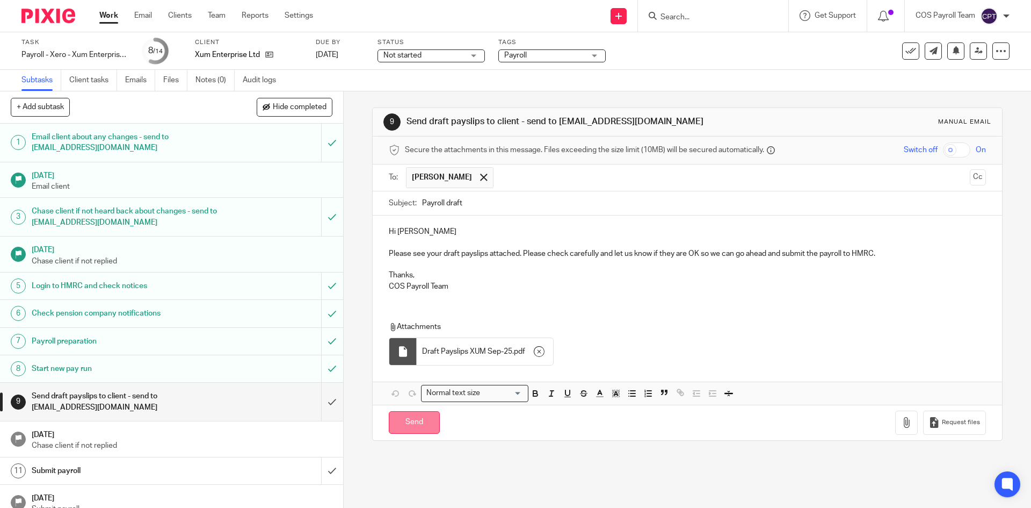
click at [420, 421] on input "Send" at bounding box center [414, 422] width 51 height 23
type input "Sent"
